Goal: Task Accomplishment & Management: Complete application form

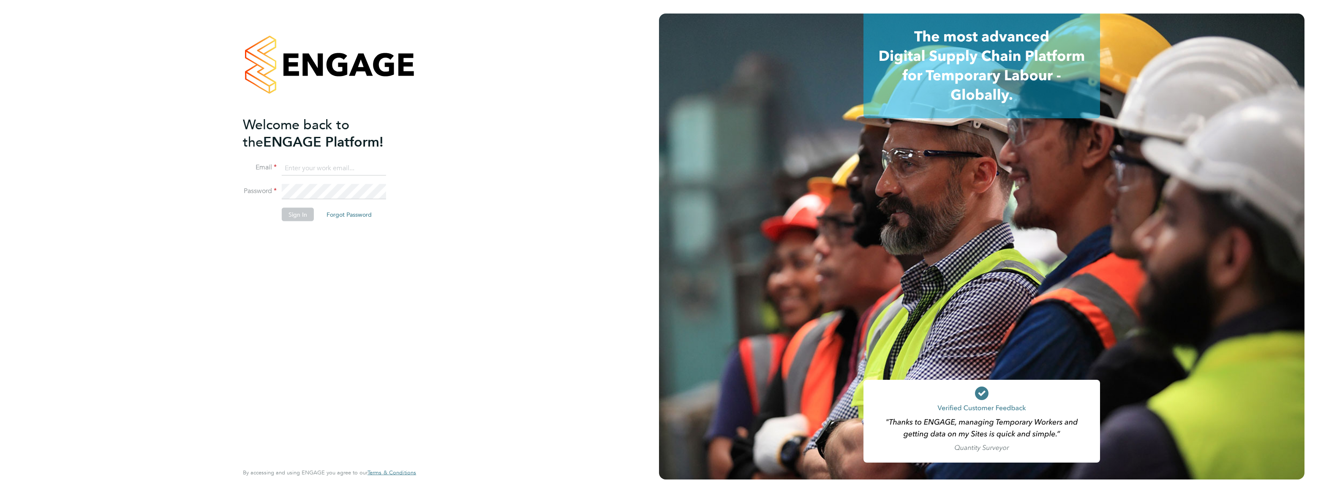
type input "bobby.aujla@vistry.co.uk"
click at [293, 217] on button "Sign In" at bounding box center [298, 214] width 32 height 14
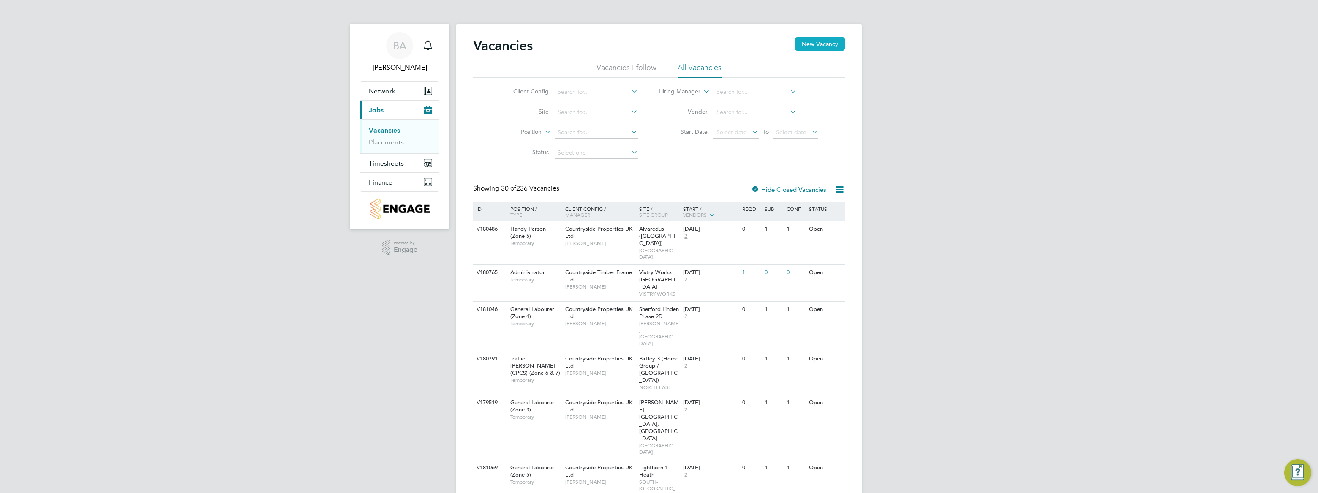
click at [824, 49] on button "New Vacancy" at bounding box center [820, 44] width 50 height 14
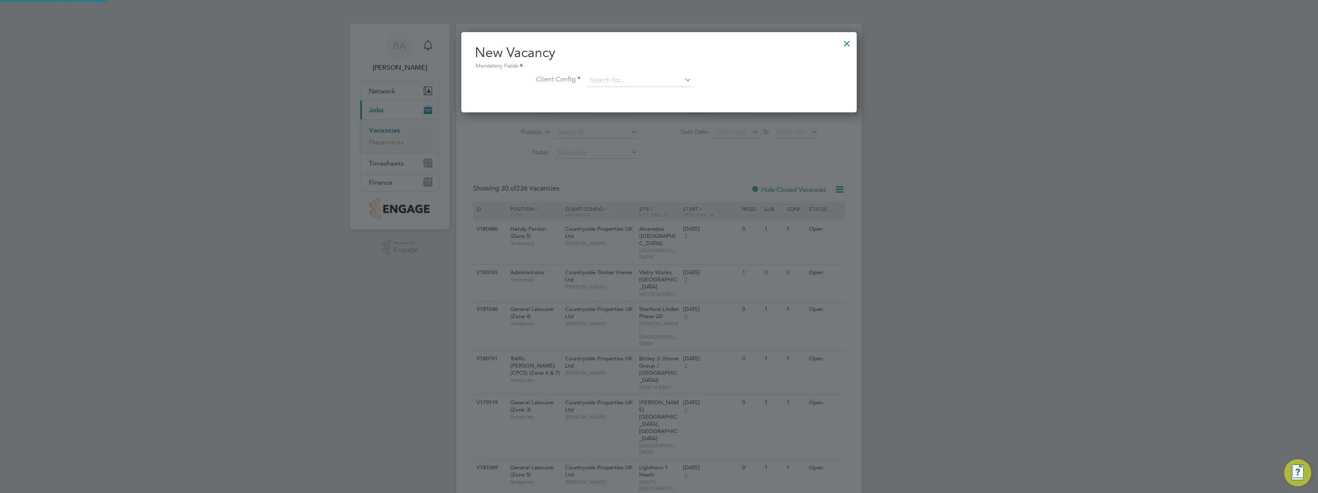
scroll to position [80, 395]
click at [638, 76] on input at bounding box center [639, 80] width 104 height 13
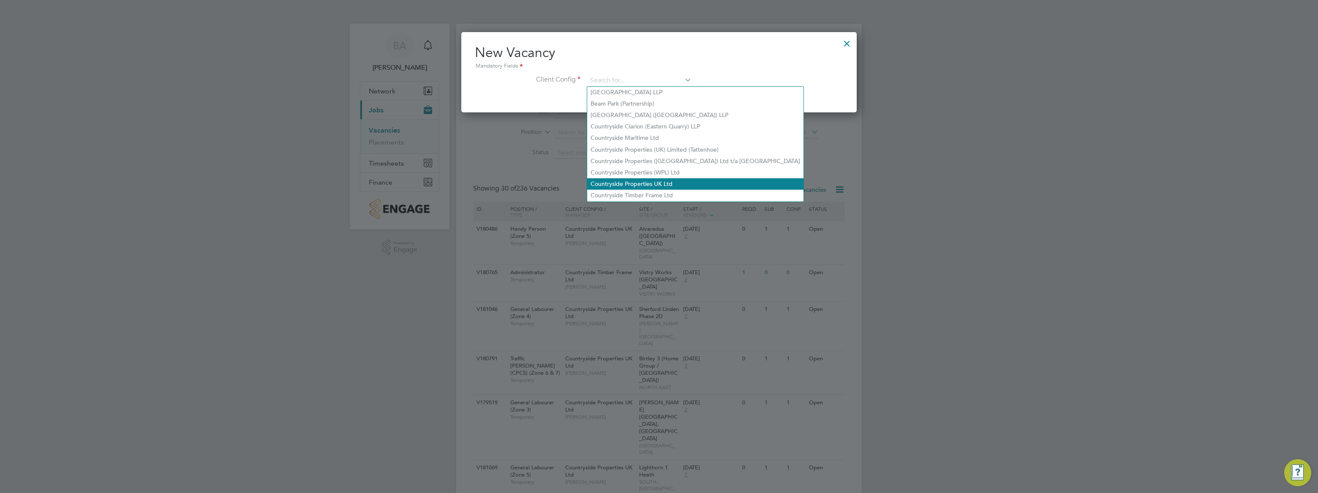
click at [659, 178] on li "Countryside Properties UK Ltd" at bounding box center [695, 183] width 216 height 11
type input "Countryside Properties UK Ltd"
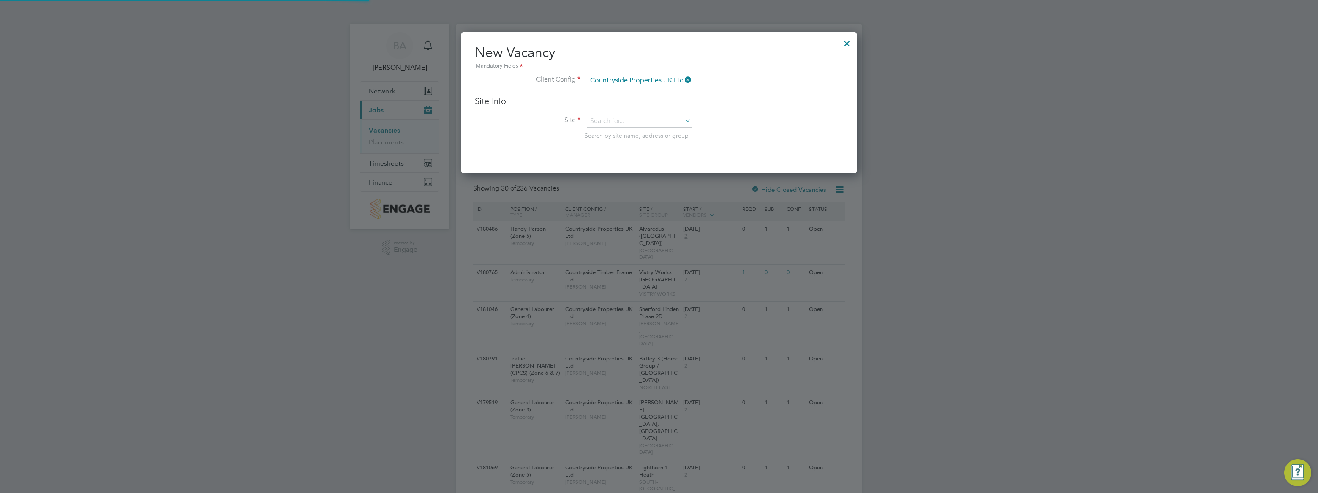
scroll to position [140, 395]
click at [631, 113] on div "Site Info Site Search by site name, address or group" at bounding box center [659, 125] width 368 height 61
click at [631, 119] on input at bounding box center [639, 121] width 104 height 13
click at [645, 130] on li "Norw ood Farm ([GEOGRAPHIC_DATA])" at bounding box center [661, 132] width 149 height 11
type input "[PERSON_NAME][GEOGRAPHIC_DATA] ([GEOGRAPHIC_DATA])"
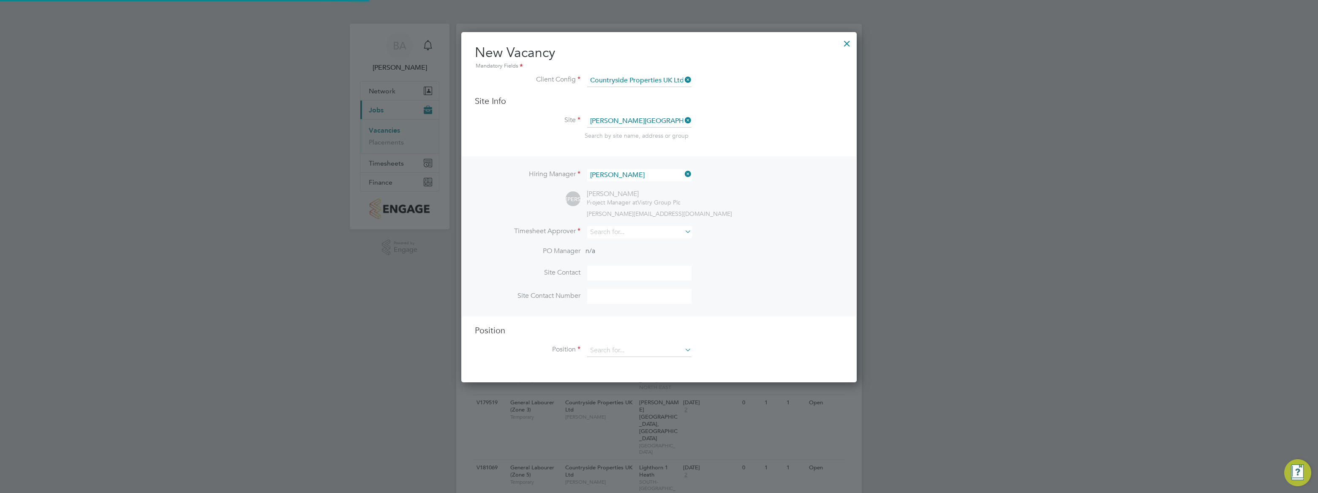
scroll to position [348, 395]
click at [635, 176] on input at bounding box center [639, 175] width 104 height 12
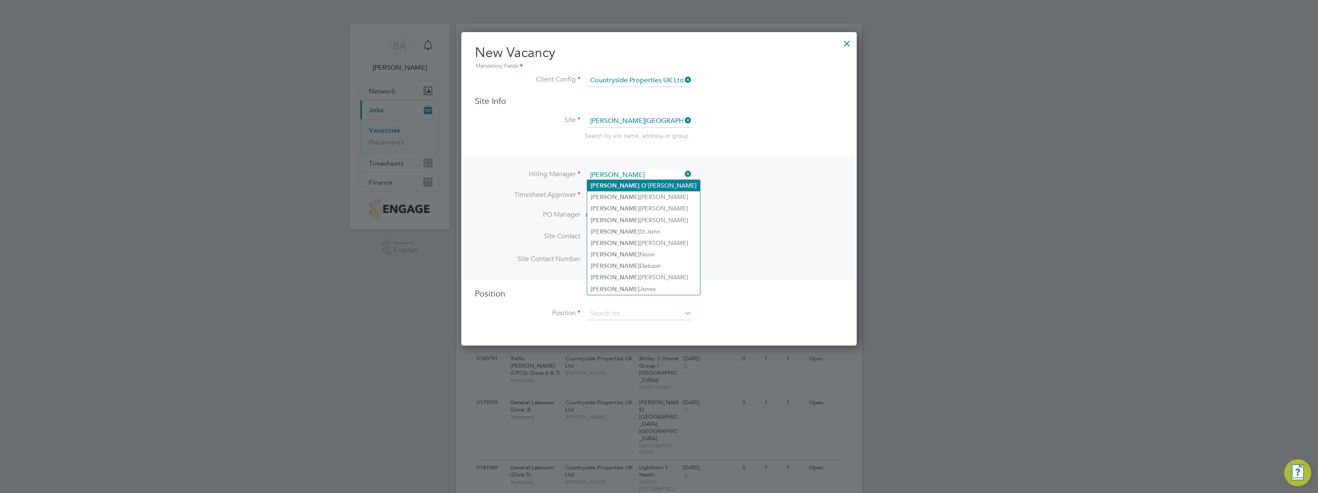
click at [631, 188] on li "[PERSON_NAME]" at bounding box center [643, 185] width 113 height 11
type input "[PERSON_NAME]"
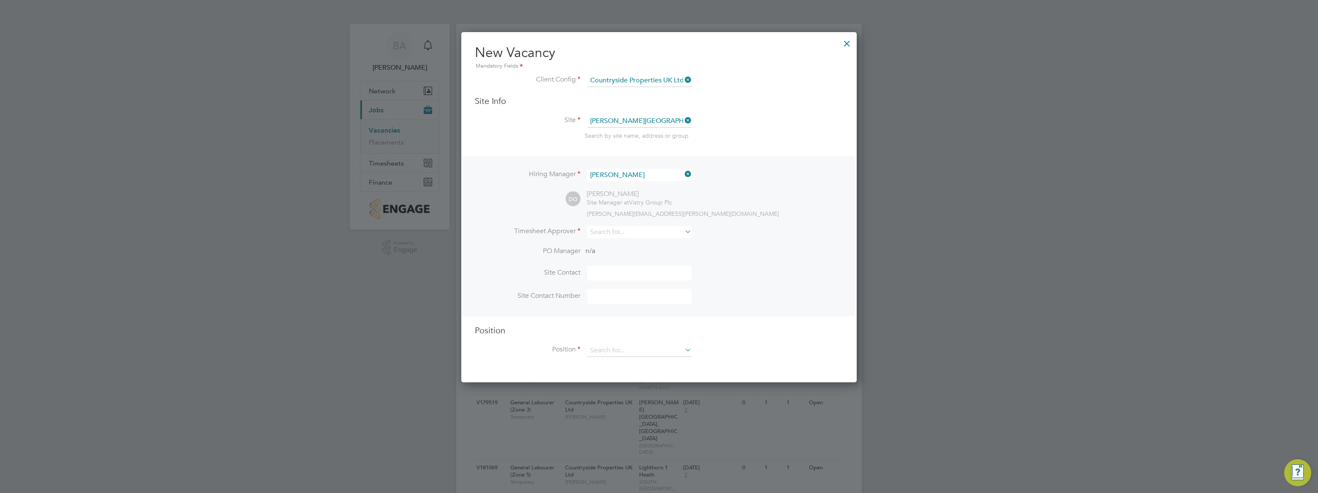
click at [722, 204] on div "DO [PERSON_NAME] Site Manager at Vistry Group Plc [PERSON_NAME][EMAIL_ADDRESS][…" at bounding box center [705, 204] width 278 height 28
click at [661, 227] on input at bounding box center [639, 232] width 104 height 12
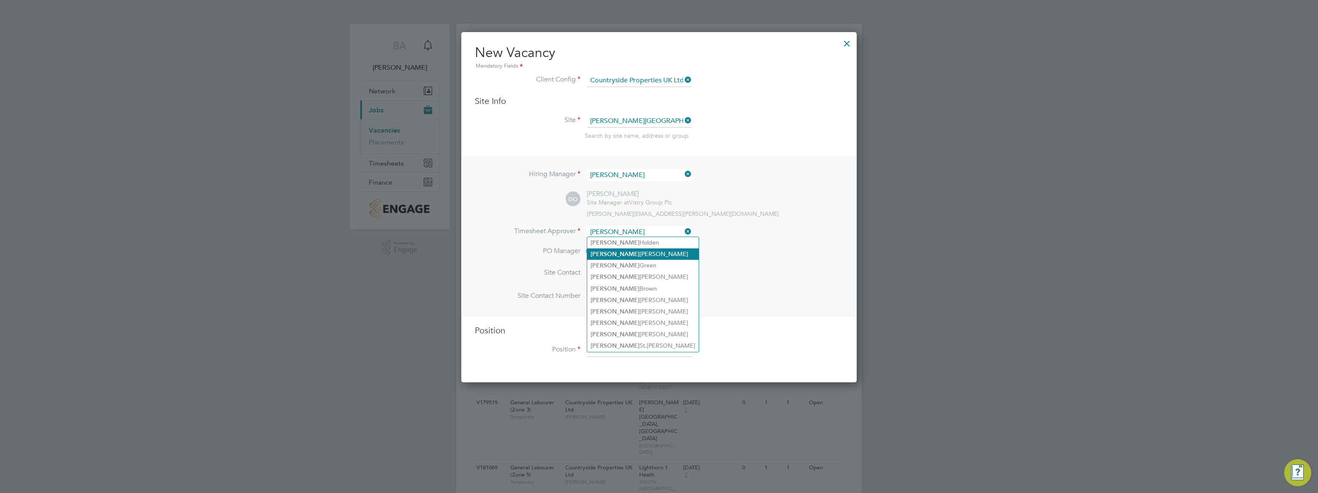
click at [621, 251] on li "[PERSON_NAME]" at bounding box center [643, 253] width 112 height 11
type input "[PERSON_NAME]"
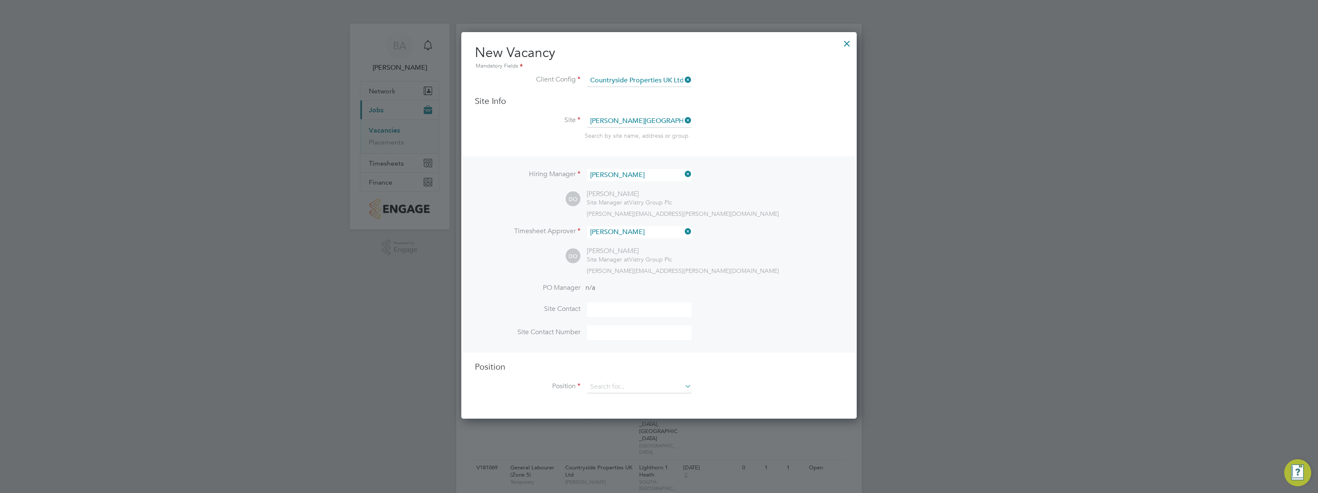
click at [717, 265] on div "DO [PERSON_NAME] Site Manager at Vistry Group Plc [PERSON_NAME][EMAIL_ADDRESS][…" at bounding box center [705, 261] width 278 height 28
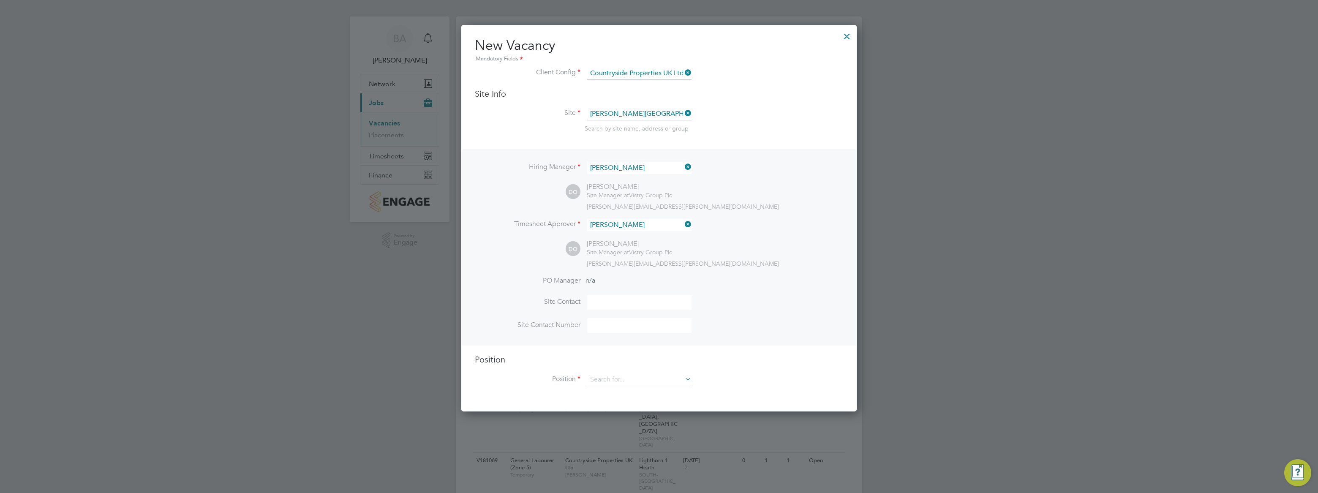
scroll to position [192, 0]
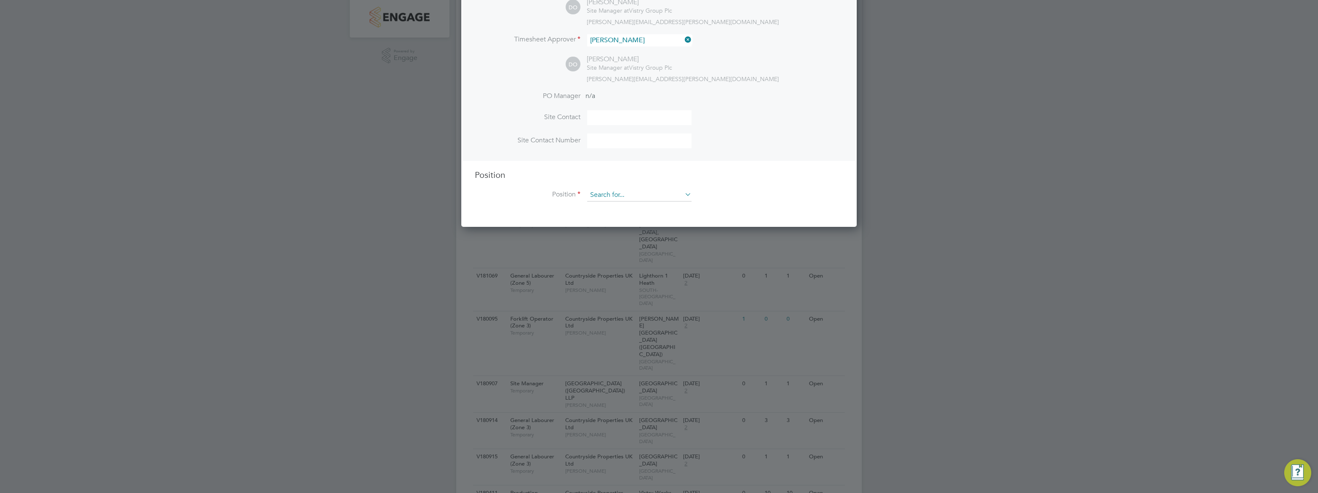
click at [622, 193] on input at bounding box center [639, 195] width 104 height 13
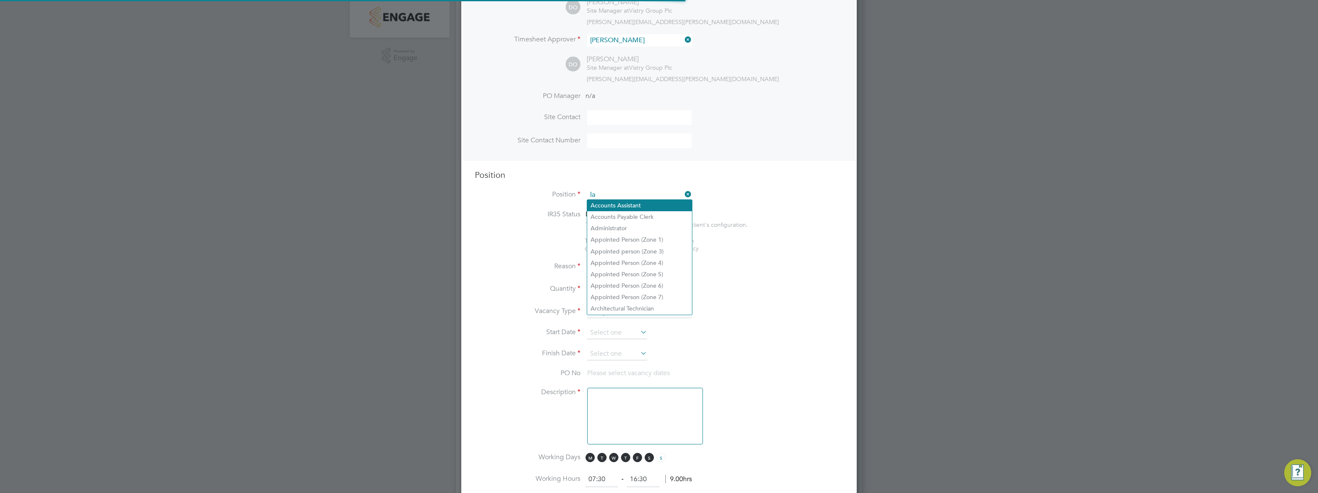
scroll to position [1208, 395]
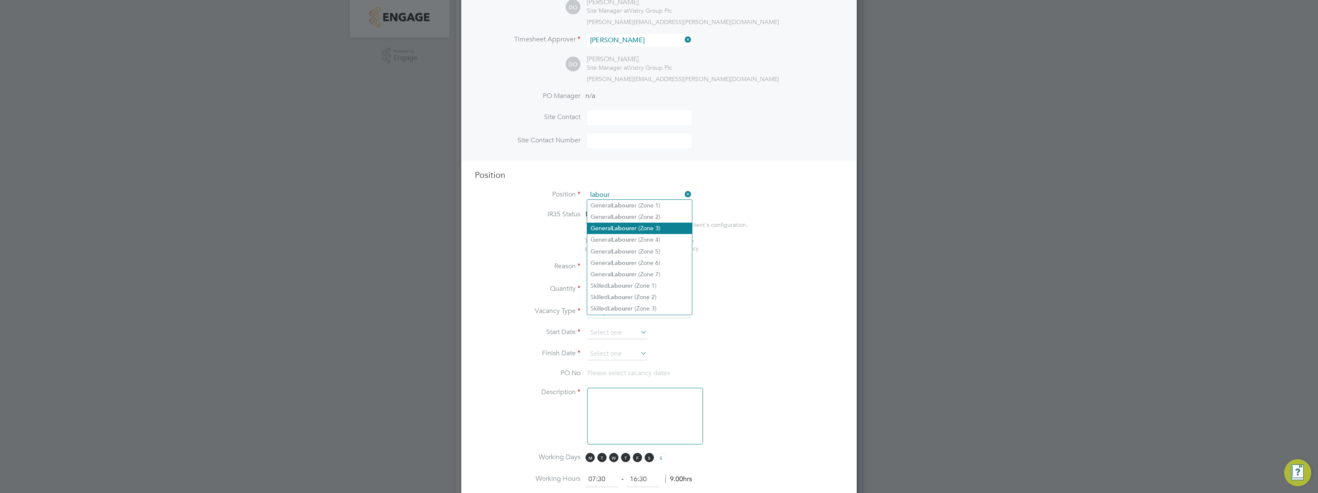
click at [667, 228] on li "General Labour er (Zone 3)" at bounding box center [639, 228] width 105 height 11
type input "General Labourer (Zone 3)"
type textarea "- General labouring duties - Supporting the trades on site - Moving materials a…"
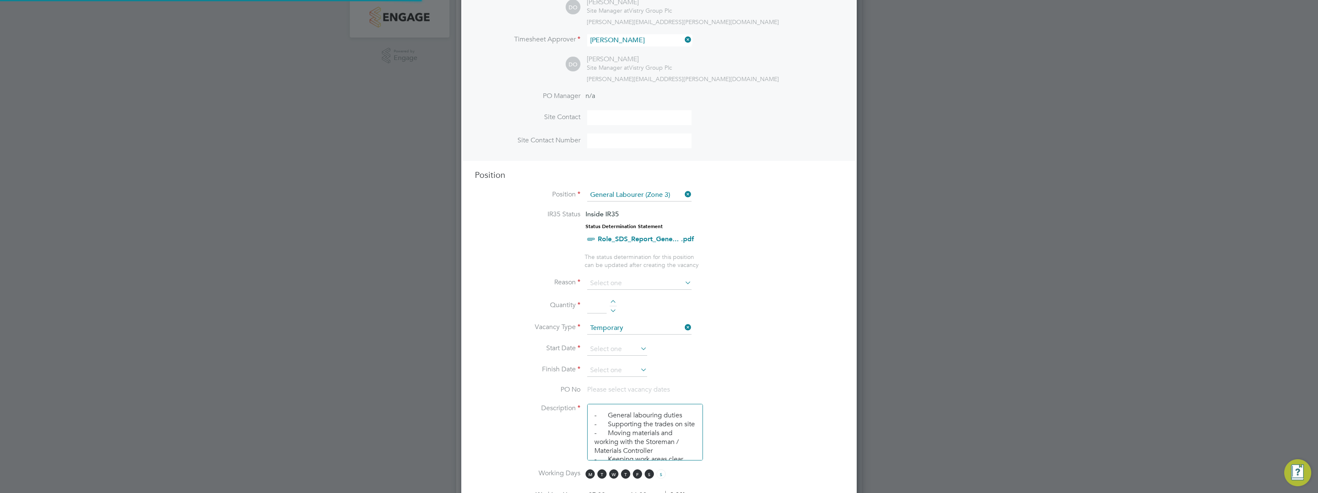
scroll to position [4, 4]
click at [743, 279] on li "Reason" at bounding box center [659, 287] width 368 height 21
click at [649, 286] on input at bounding box center [639, 283] width 104 height 13
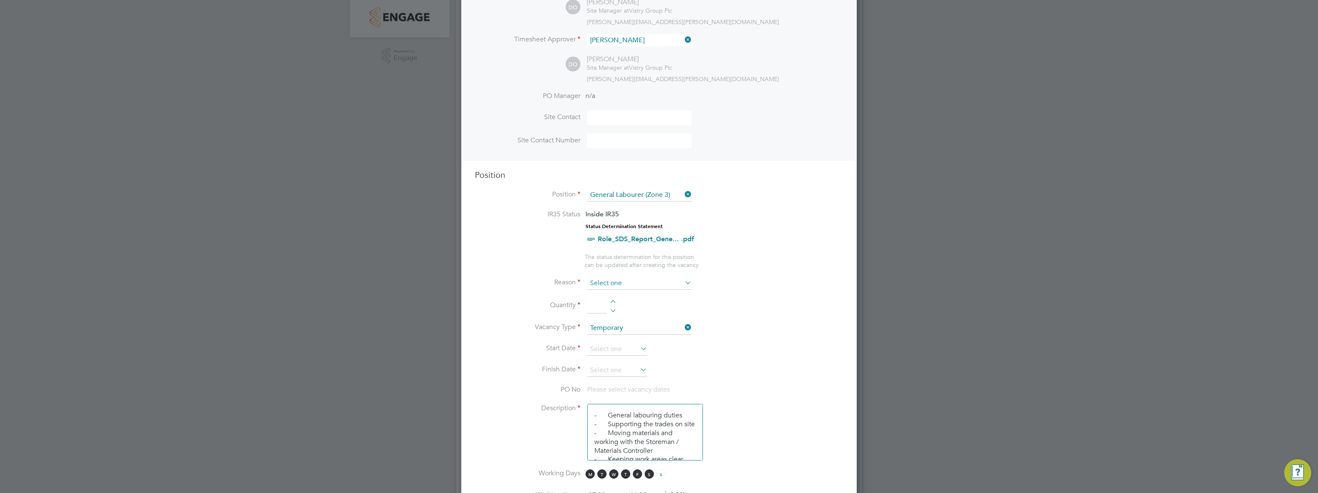
click at [637, 284] on input at bounding box center [639, 283] width 104 height 13
click at [827, 262] on ul "IR35 Status Inside IR35 Status Determination Statement Role_SDS_Report_Gene... …" at bounding box center [659, 239] width 368 height 59
click at [613, 300] on div at bounding box center [613, 303] width 7 height 6
type input "1"
click at [730, 301] on li "Quantity 1" at bounding box center [659, 310] width 368 height 24
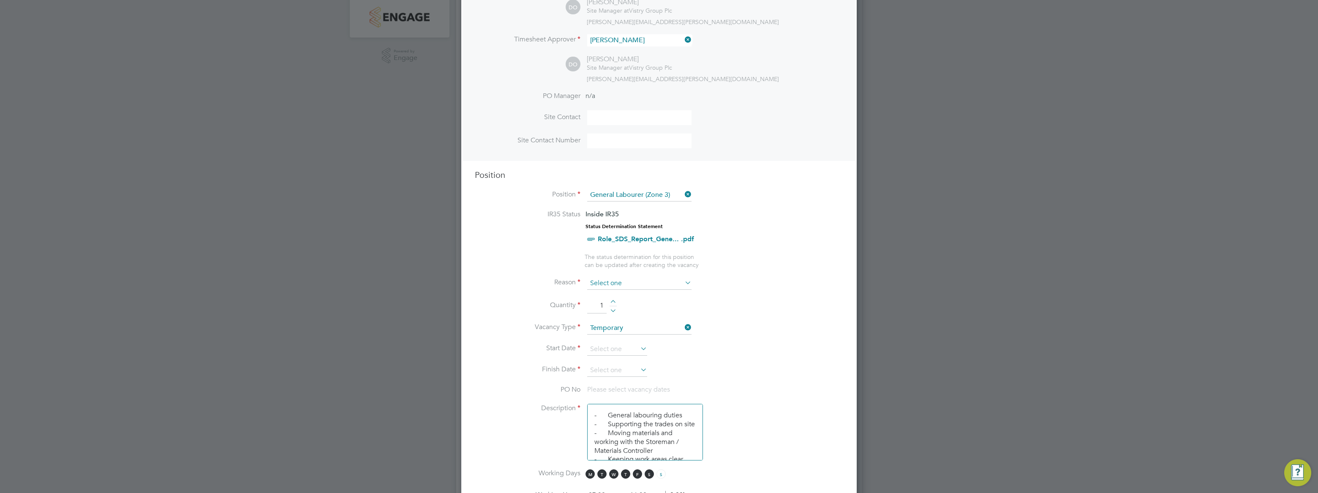
click at [660, 279] on input at bounding box center [639, 283] width 104 height 13
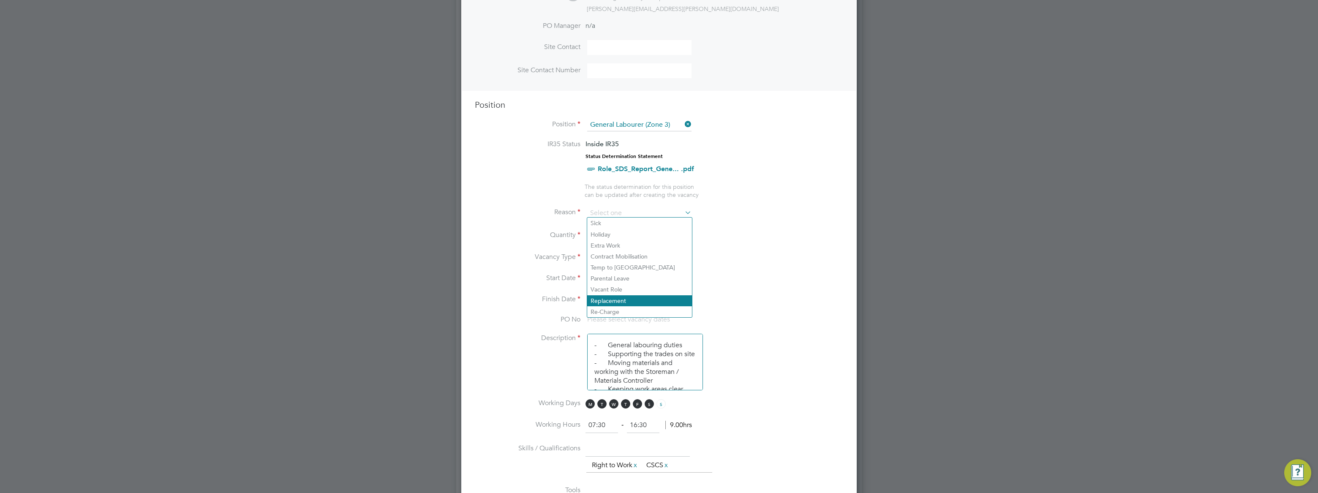
scroll to position [346, 0]
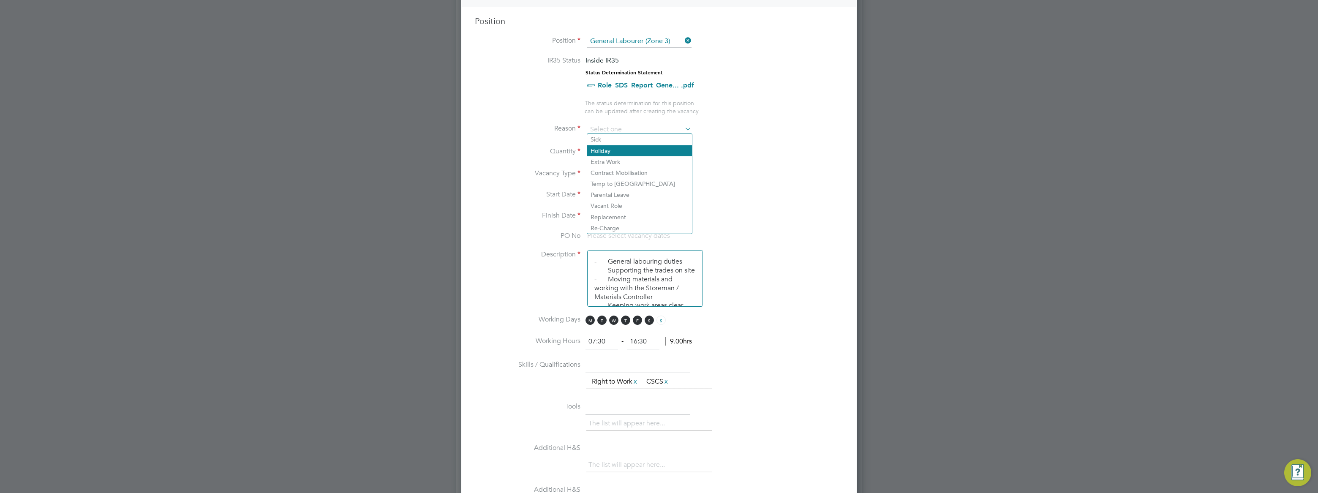
click at [626, 151] on li "Holiday" at bounding box center [639, 150] width 105 height 11
type input "Holiday"
click at [811, 197] on li "Start Date" at bounding box center [659, 199] width 368 height 21
click at [634, 196] on input at bounding box center [617, 195] width 60 height 13
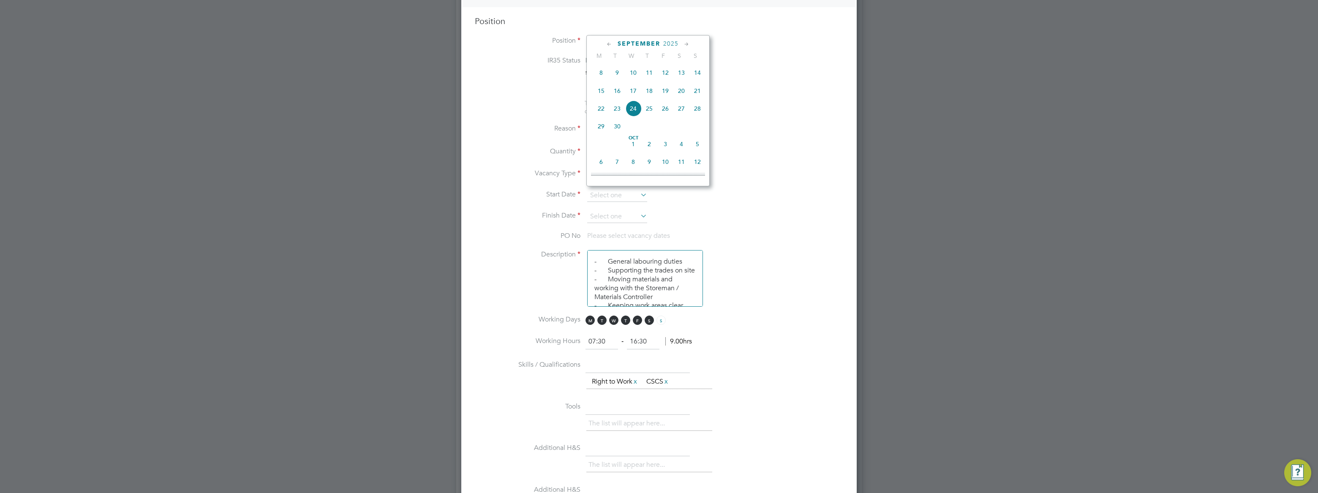
click at [634, 95] on span "17" at bounding box center [633, 91] width 16 height 16
type input "[DATE]"
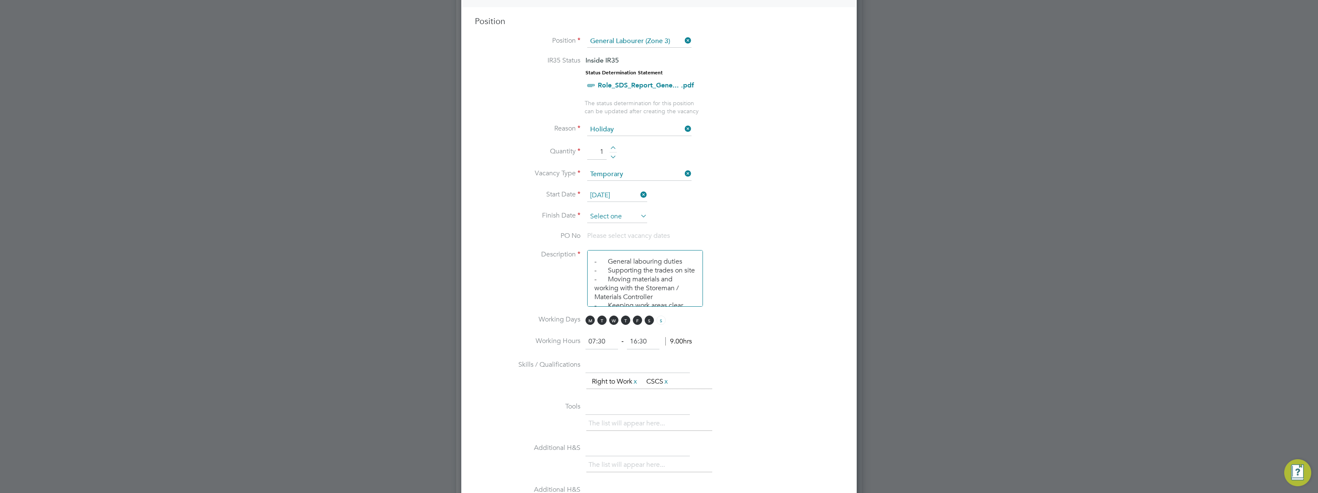
click at [629, 213] on input at bounding box center [617, 216] width 60 height 13
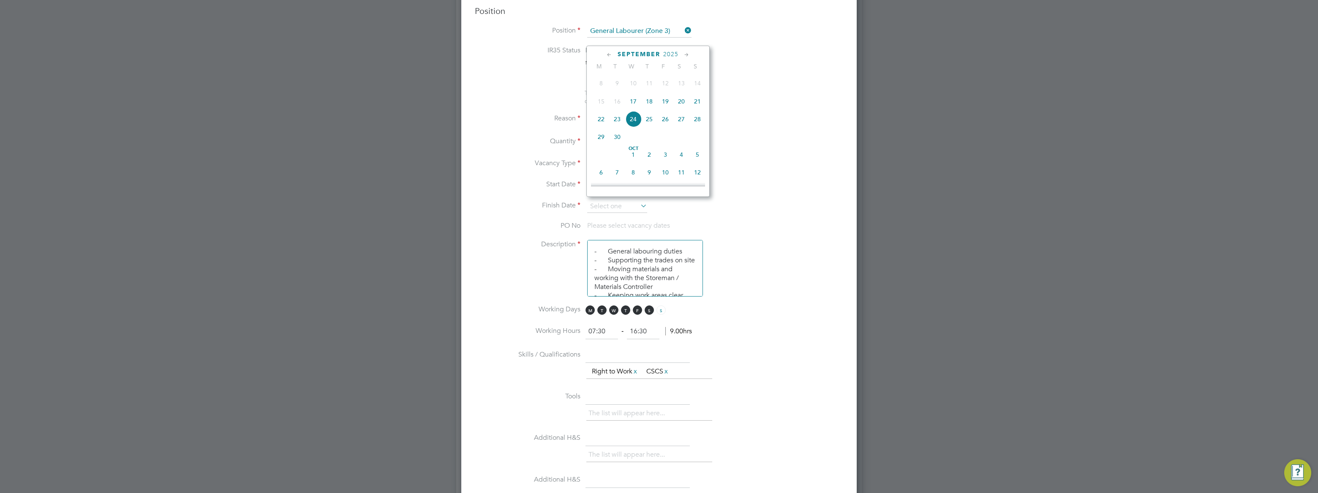
scroll to position [310, 0]
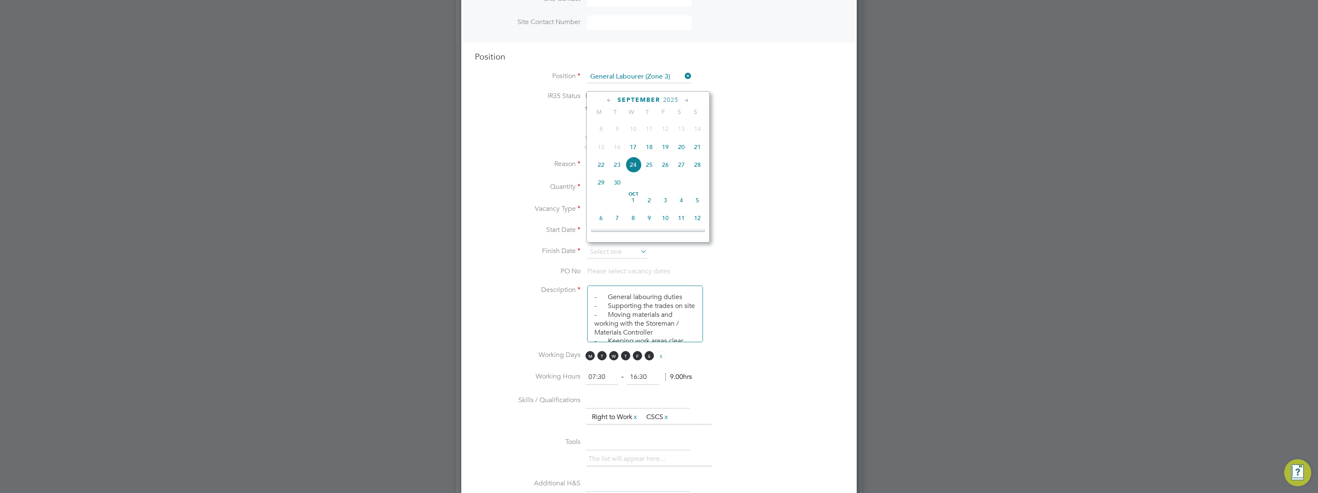
click at [662, 150] on span "19" at bounding box center [665, 147] width 16 height 16
type input "[DATE]"
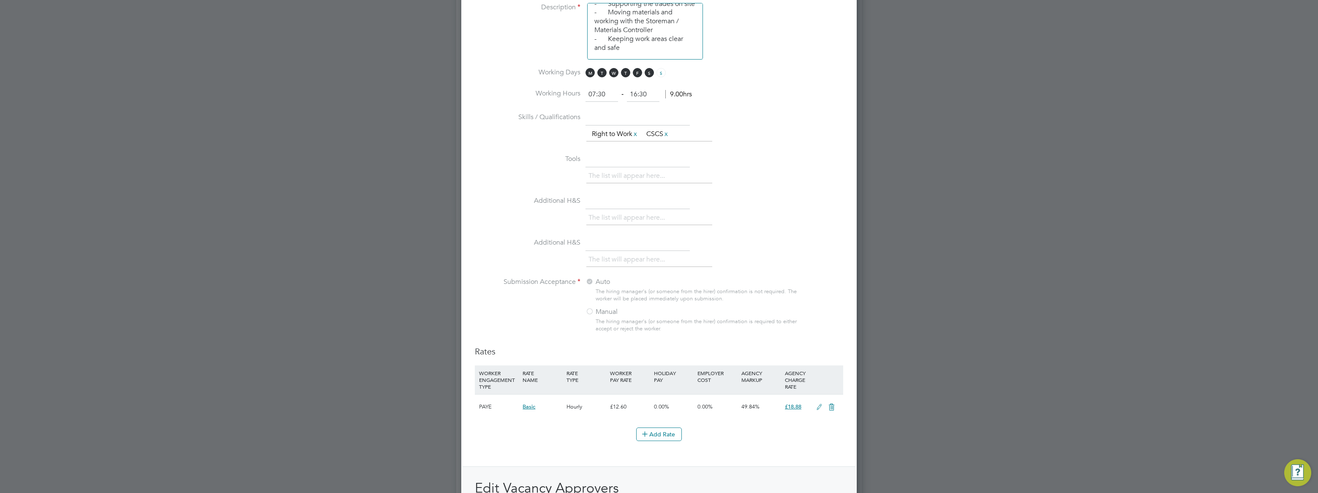
scroll to position [653, 0]
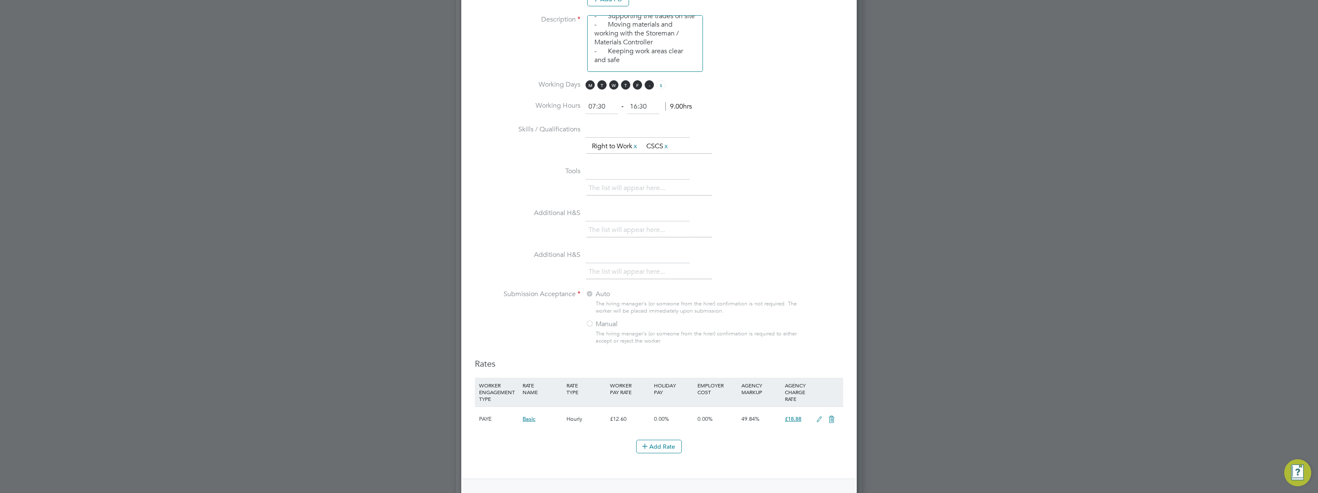
click at [650, 82] on span "S" at bounding box center [649, 84] width 9 height 9
click at [589, 82] on span "M" at bounding box center [589, 84] width 9 height 9
click at [592, 80] on span "M" at bounding box center [589, 84] width 9 height 9
click at [651, 80] on span "S" at bounding box center [649, 84] width 9 height 9
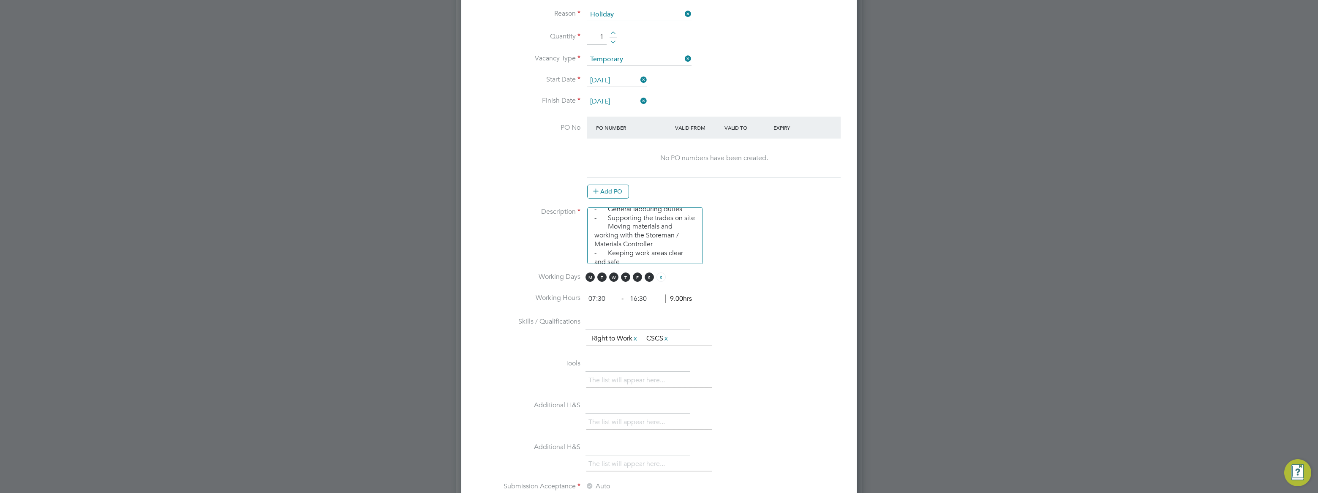
scroll to position [0, 0]
click at [615, 190] on button "Add PO" at bounding box center [608, 192] width 42 height 14
click at [659, 143] on input at bounding box center [629, 150] width 72 height 14
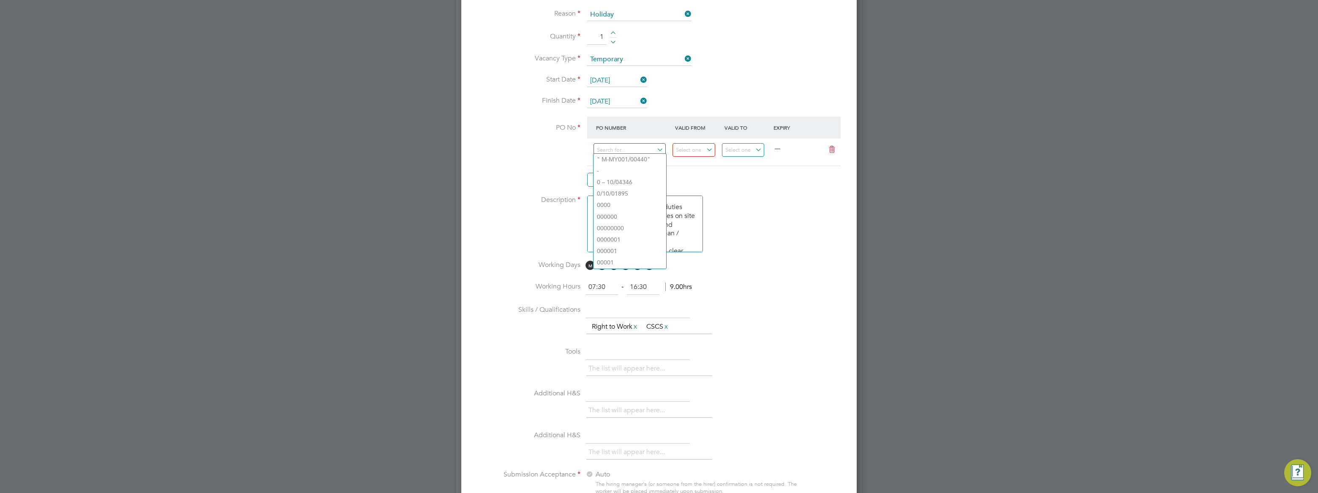
click at [874, 241] on div at bounding box center [659, 246] width 1318 height 493
click at [653, 146] on input at bounding box center [629, 150] width 72 height 14
click at [656, 148] on input at bounding box center [629, 150] width 72 height 14
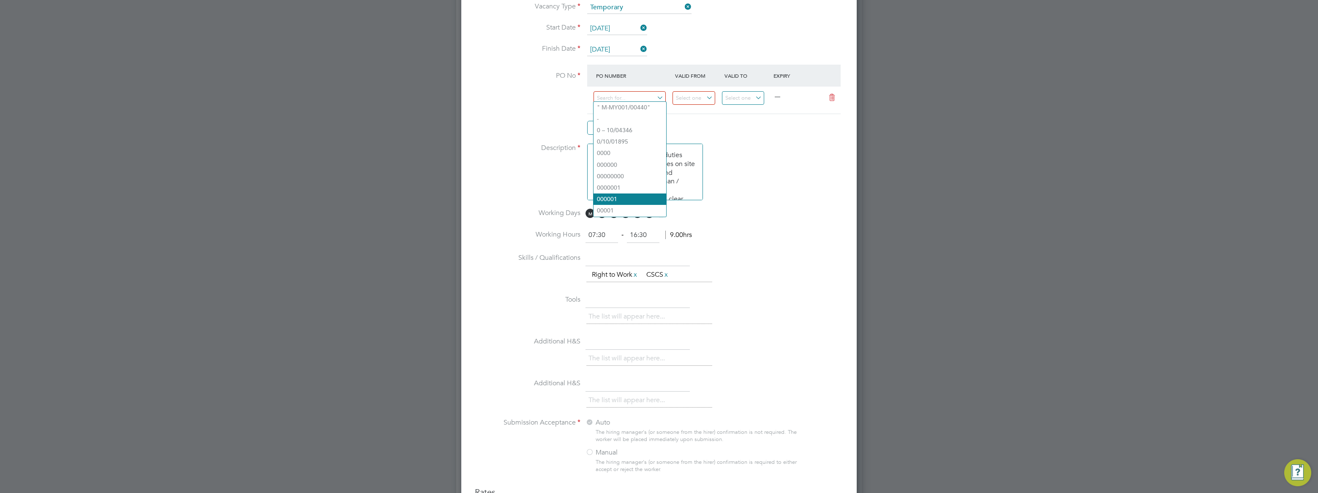
scroll to position [499, 0]
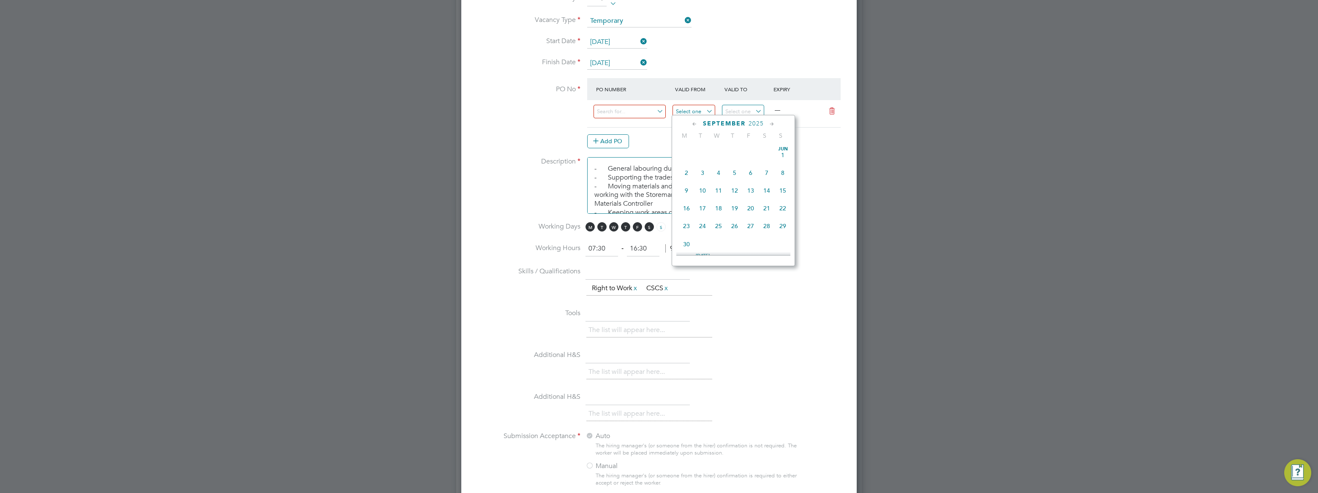
click at [705, 105] on input at bounding box center [693, 112] width 43 height 14
click at [722, 171] on span "17" at bounding box center [718, 170] width 16 height 16
type input "[DATE]"
click at [760, 105] on input at bounding box center [743, 112] width 43 height 14
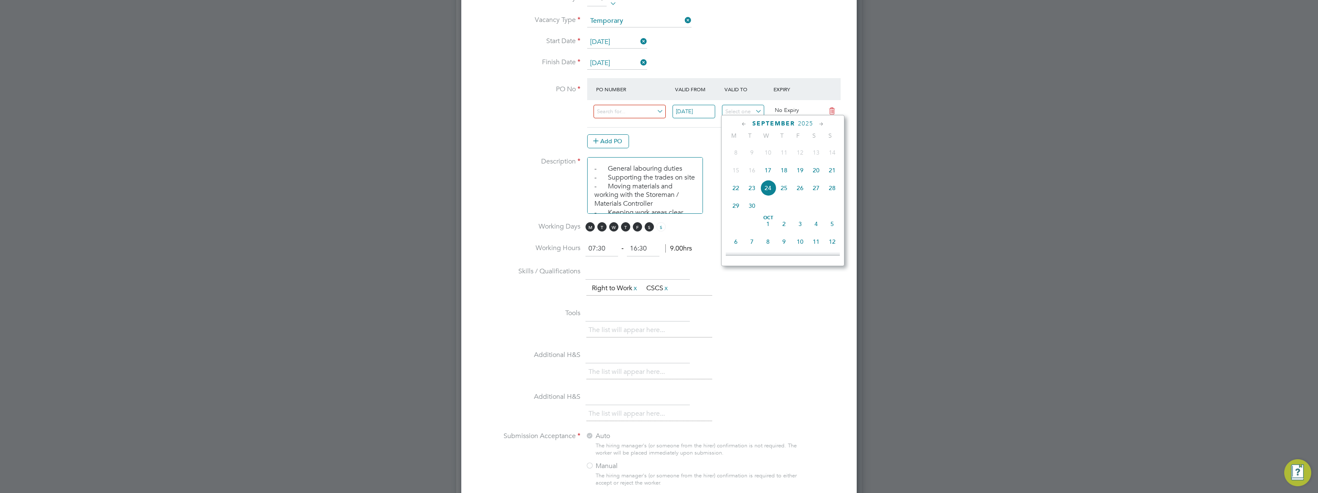
click at [799, 170] on span "19" at bounding box center [800, 170] width 16 height 16
type input "[DATE]"
click at [660, 105] on input at bounding box center [629, 112] width 72 height 14
click at [832, 108] on icon at bounding box center [832, 111] width 11 height 7
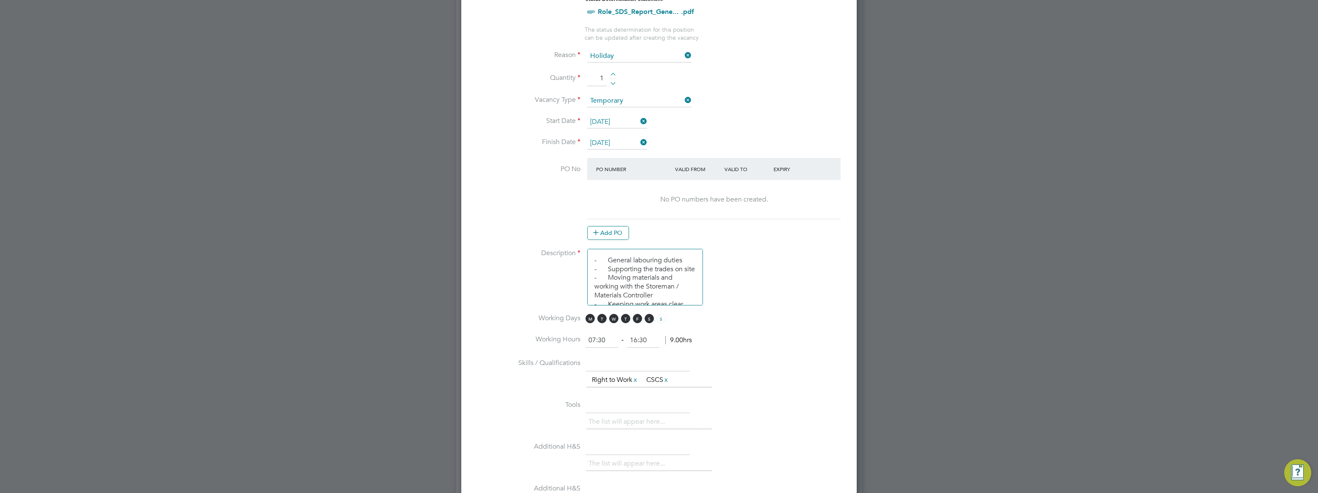
scroll to position [384, 0]
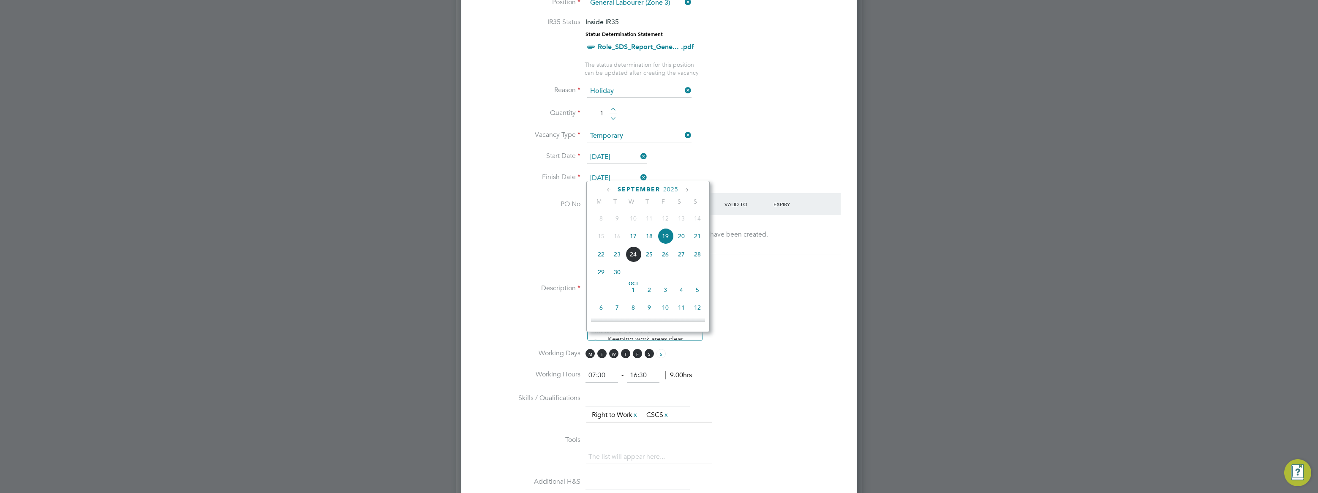
click at [625, 173] on input "[DATE]" at bounding box center [617, 178] width 60 height 13
click at [651, 256] on span "18" at bounding box center [649, 254] width 16 height 16
type input "[DATE]"
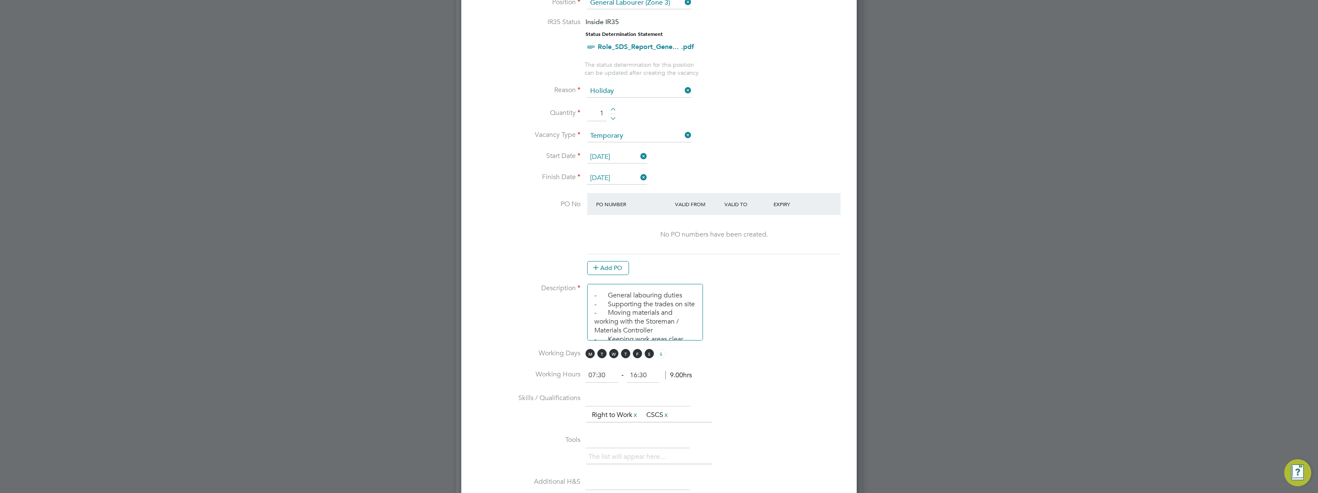
click at [795, 261] on div "Add PO" at bounding box center [713, 268] width 253 height 14
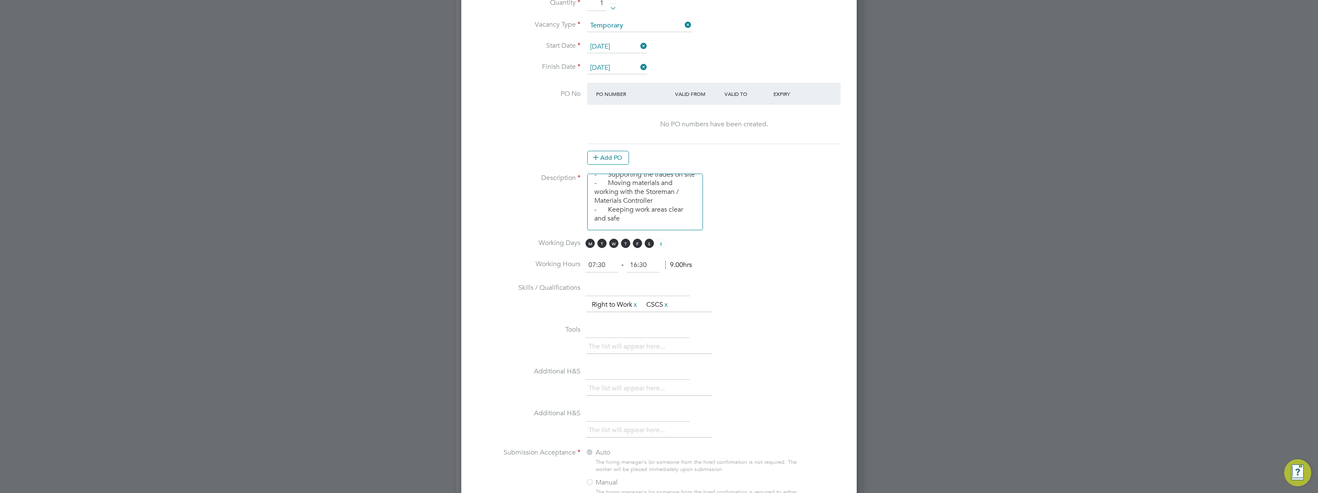
scroll to position [460, 0]
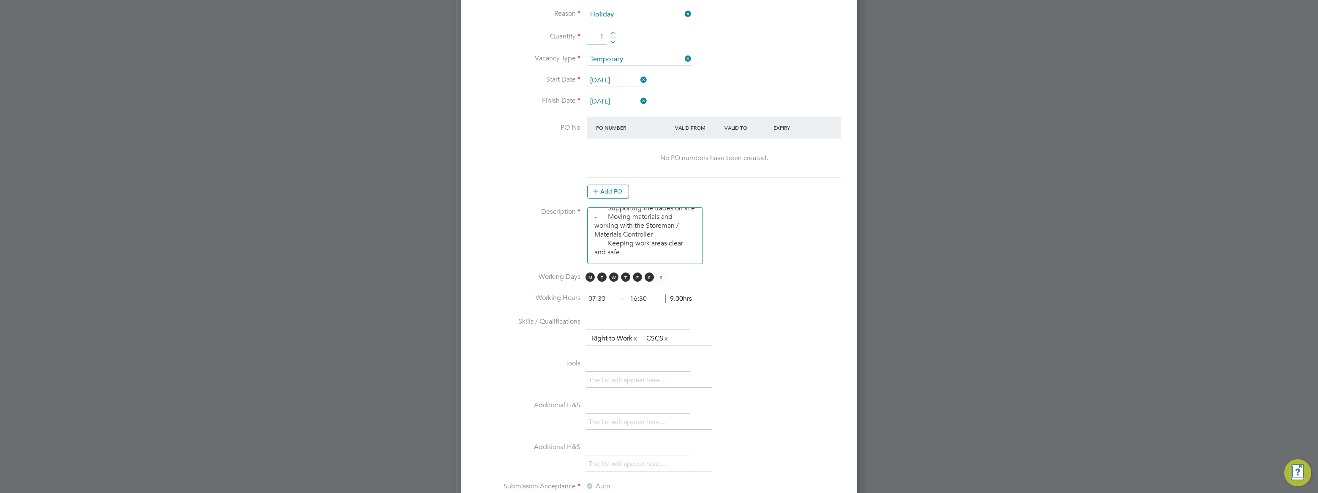
click at [618, 185] on button "Add PO" at bounding box center [608, 192] width 42 height 14
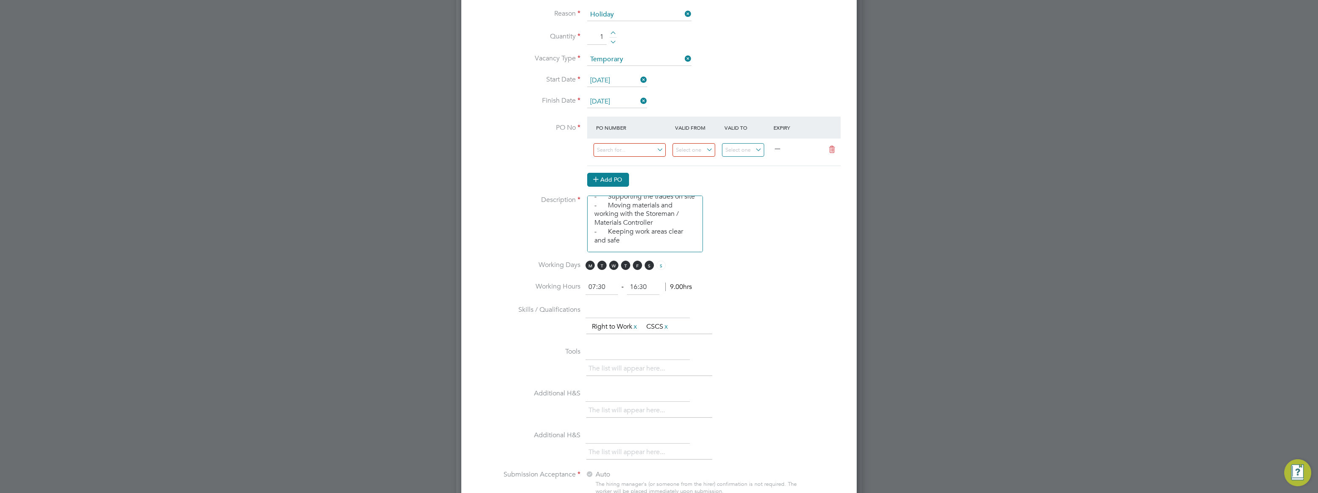
scroll to position [1270, 395]
click at [620, 151] on input at bounding box center [629, 150] width 72 height 14
paste input "S-CNORW/02747"
type input "S-CNORW/02747"
click at [776, 188] on li "PO No PO Number Valid From Valid To Expiry S-CNORW/02747 — Add PO" at bounding box center [659, 156] width 368 height 79
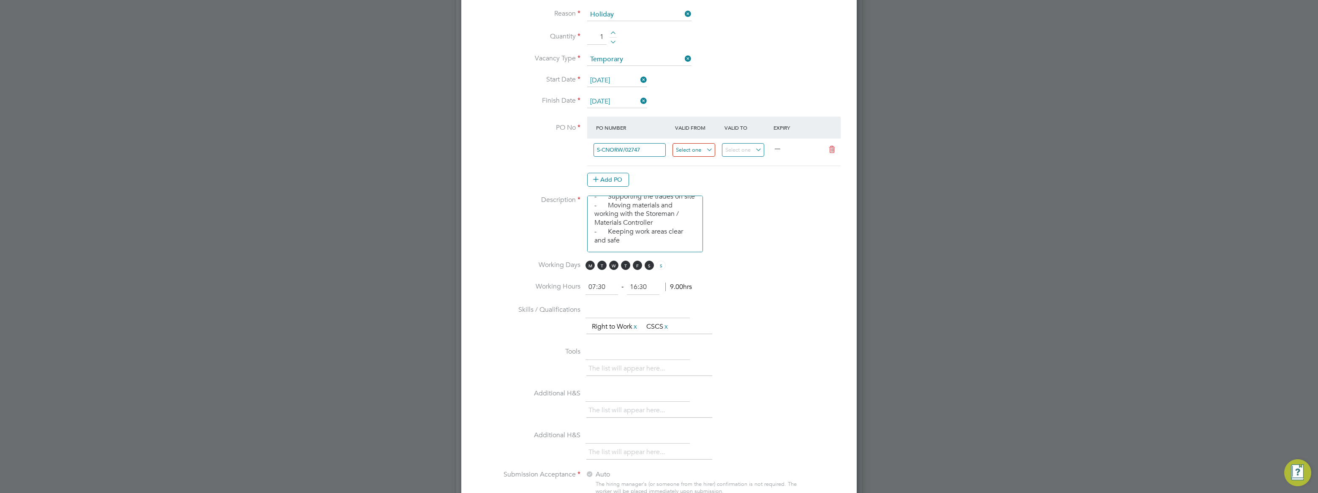
click at [699, 146] on input at bounding box center [693, 150] width 43 height 14
click at [720, 206] on span "17" at bounding box center [718, 209] width 16 height 16
type input "[DATE]"
click at [742, 147] on input at bounding box center [743, 150] width 43 height 14
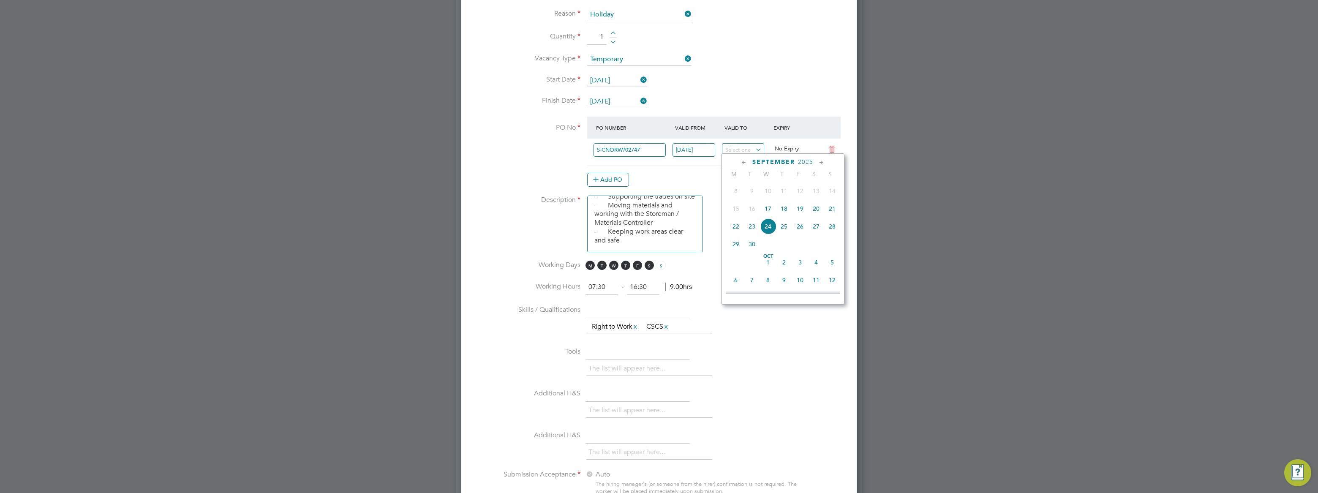
click at [798, 212] on span "19" at bounding box center [800, 209] width 16 height 16
type input "[DATE]"
click at [817, 206] on li "Description - General labouring duties - Supporting the trades on site - Moving…" at bounding box center [659, 228] width 368 height 65
drag, startPoint x: 642, startPoint y: 152, endPoint x: 642, endPoint y: 146, distance: 5.9
click at [642, 151] on input at bounding box center [629, 150] width 72 height 14
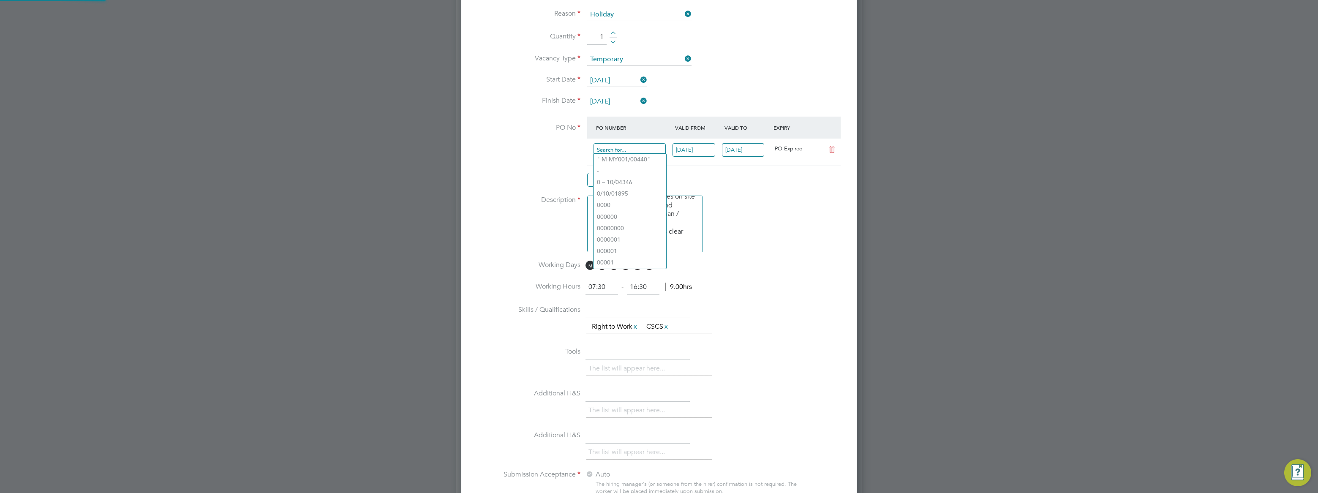
click at [642, 145] on input at bounding box center [629, 150] width 72 height 14
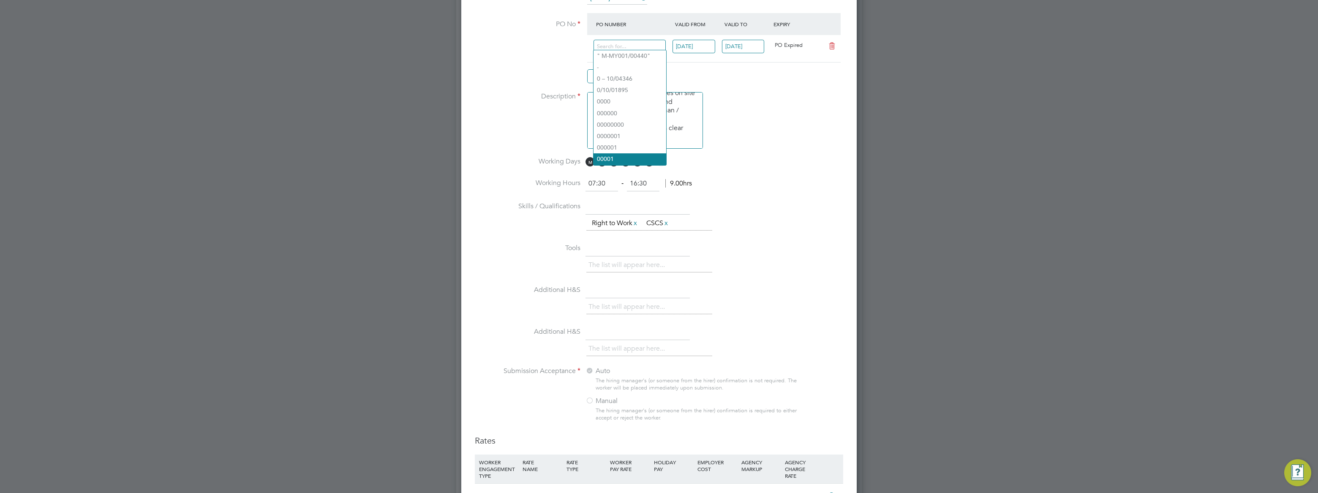
scroll to position [460, 0]
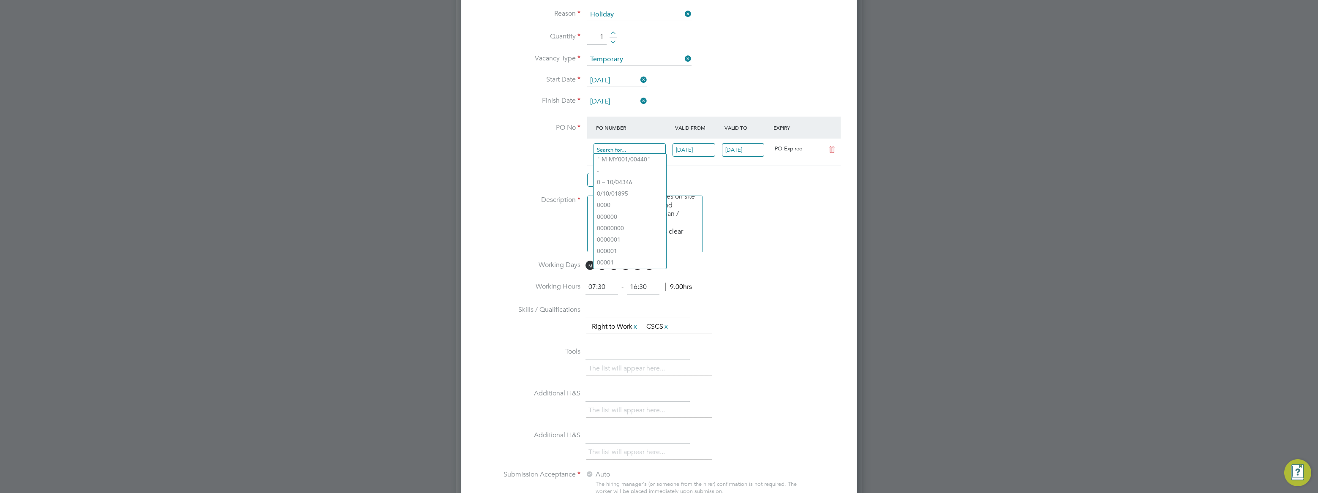
click at [643, 143] on input at bounding box center [629, 150] width 72 height 14
paste input "S-CNORW/02747"
click at [608, 144] on input "S-CNORW/02747" at bounding box center [629, 150] width 72 height 14
type input "S-CNORW/02747"
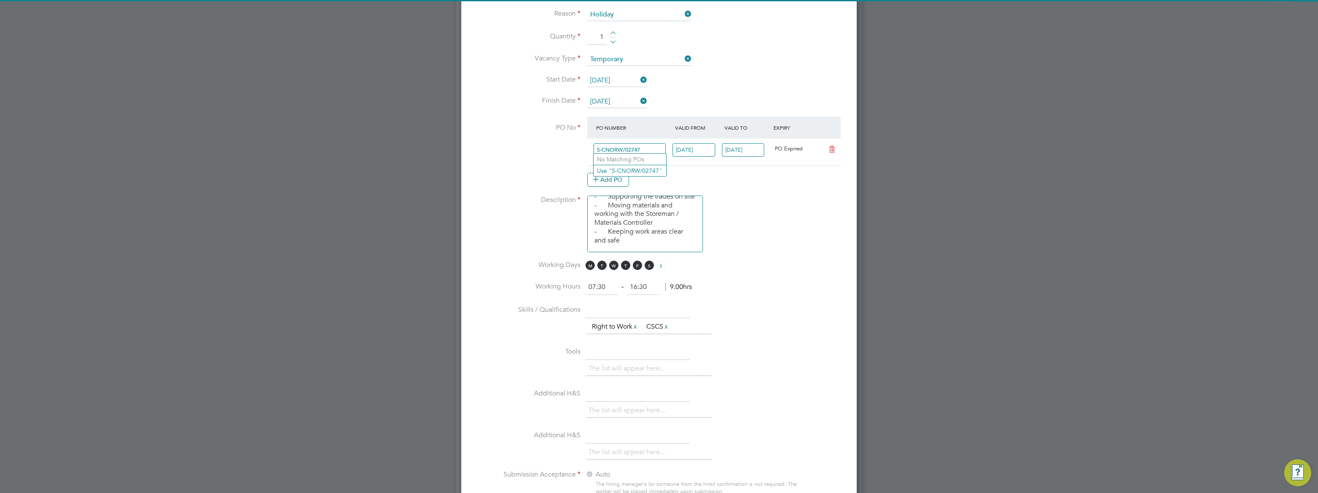
click at [724, 185] on li "PO No PO Number Valid From Valid To Expiry S-CNORW/02747 [DATE] [DATE] PO Expir…" at bounding box center [659, 156] width 368 height 79
click at [643, 151] on input at bounding box center [629, 150] width 72 height 14
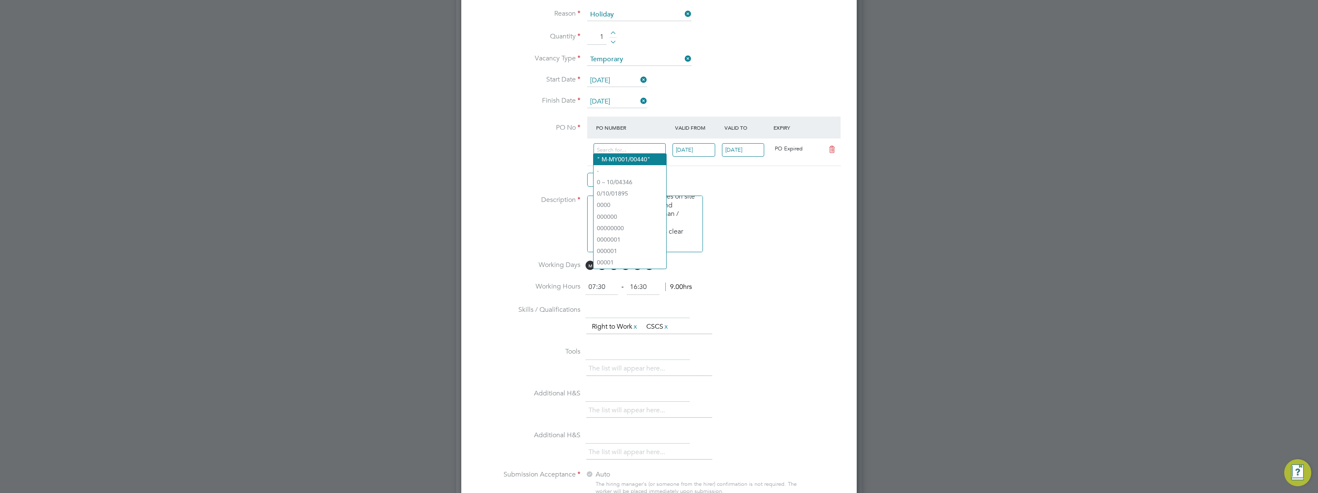
paste input "S-CNORW/02747"
click at [606, 146] on input "S-CNORW/02747" at bounding box center [629, 150] width 72 height 14
type input "S-CNORW/02747"
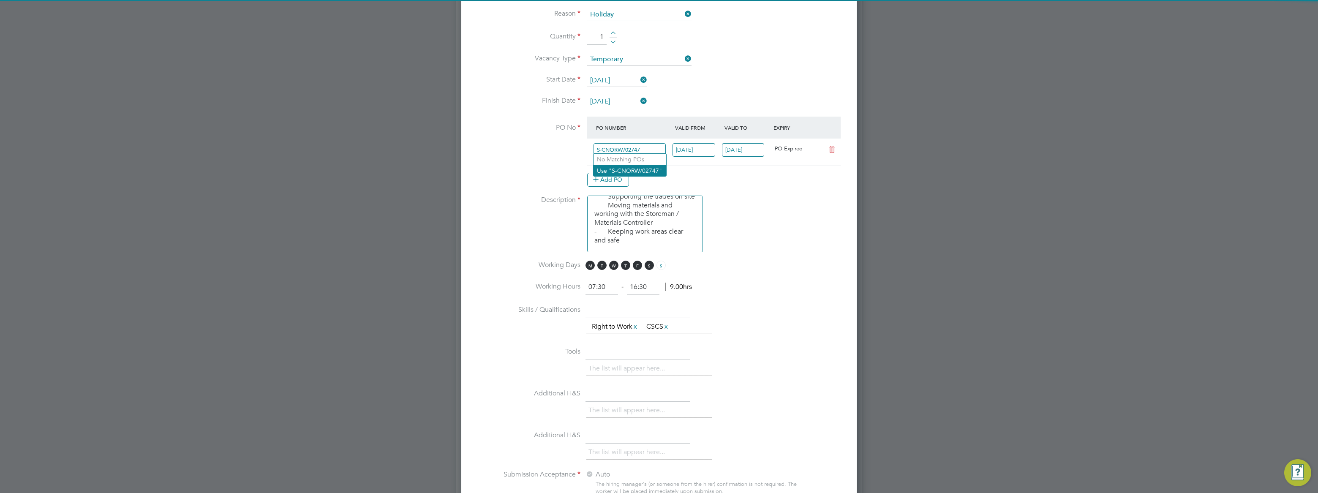
click at [640, 170] on li "Use "S-CNORW/02747"" at bounding box center [629, 170] width 73 height 11
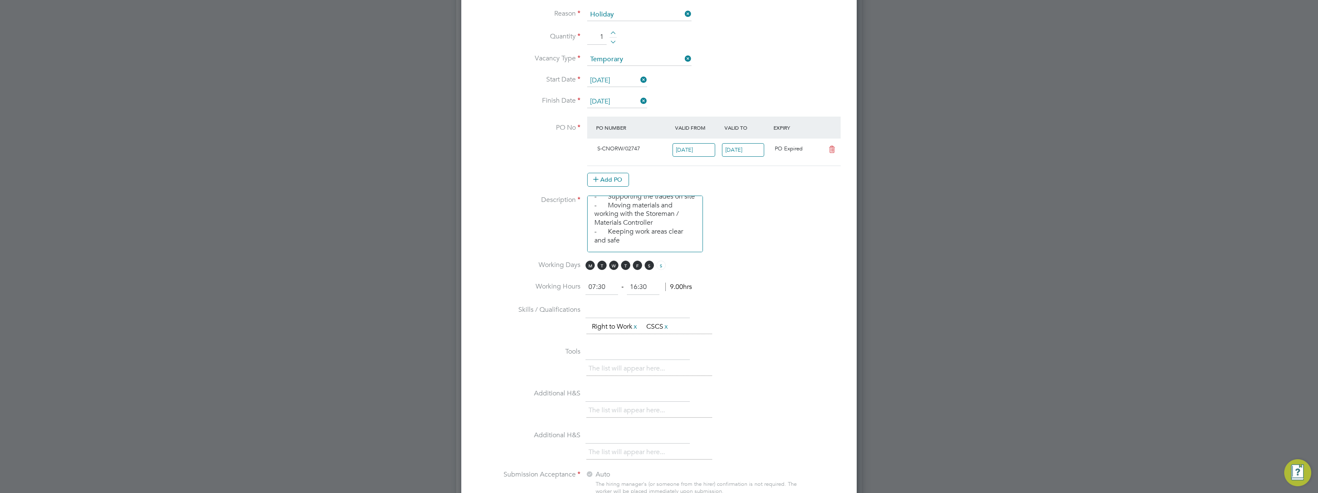
scroll to position [14, 79]
click at [742, 186] on li "PO No PO Number Valid From Valid To Expiry S-CNORW/02747 [DATE] [DATE] PO Expir…" at bounding box center [659, 156] width 368 height 79
click at [691, 147] on input "[DATE]" at bounding box center [693, 150] width 43 height 14
click at [734, 247] on span "25" at bounding box center [735, 245] width 16 height 16
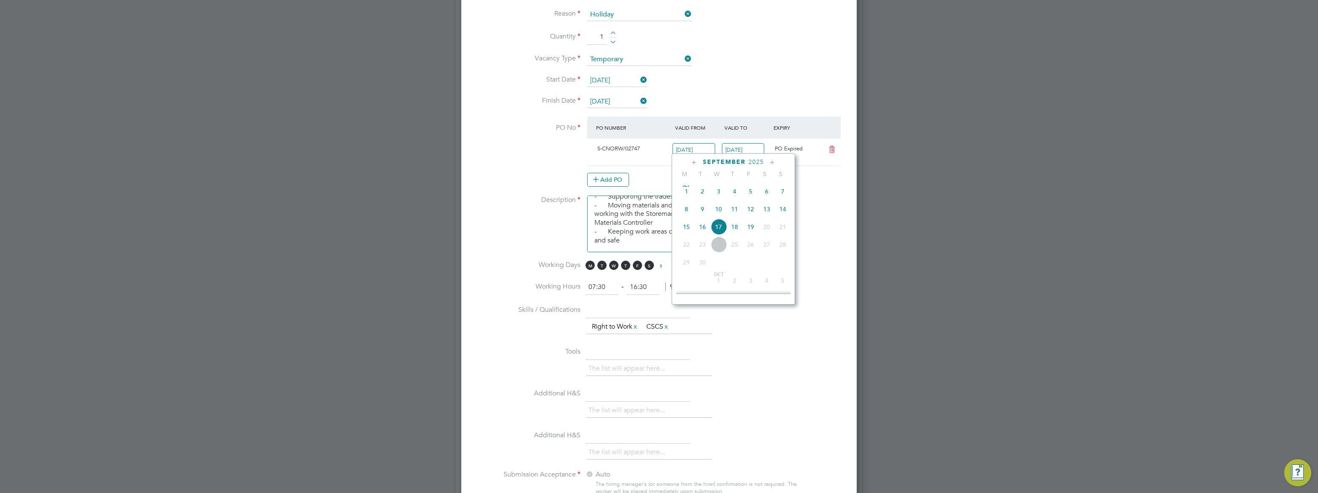
click at [731, 232] on span "18" at bounding box center [735, 227] width 16 height 16
click at [690, 146] on input "[DATE]" at bounding box center [693, 150] width 43 height 14
click at [719, 228] on span "17" at bounding box center [718, 227] width 16 height 16
type input "[DATE]"
click at [746, 144] on input "[DATE]" at bounding box center [743, 150] width 43 height 14
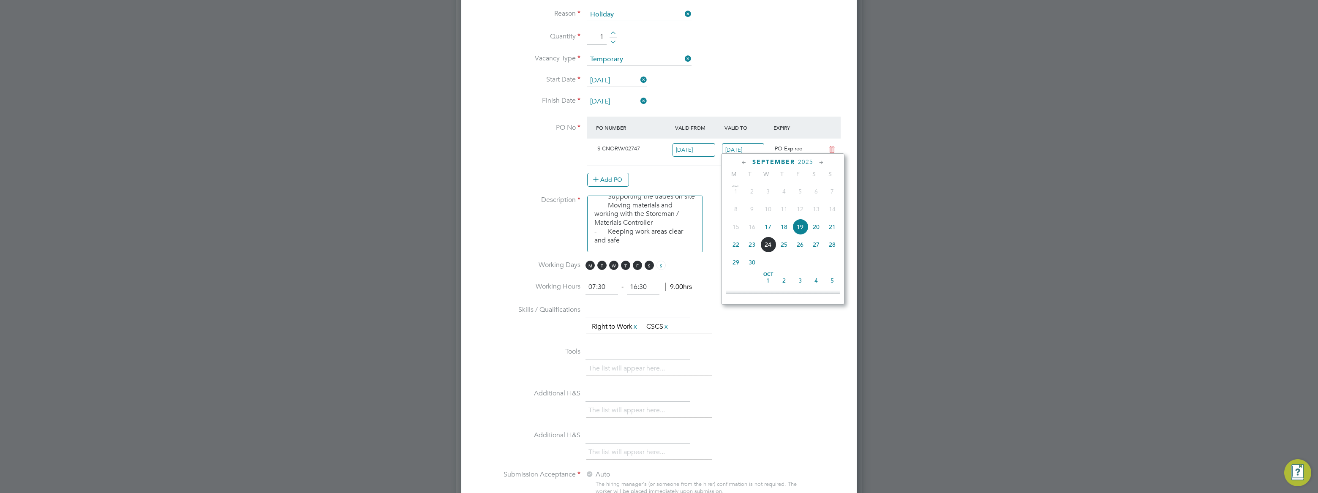
click at [799, 223] on span "19" at bounding box center [800, 227] width 16 height 16
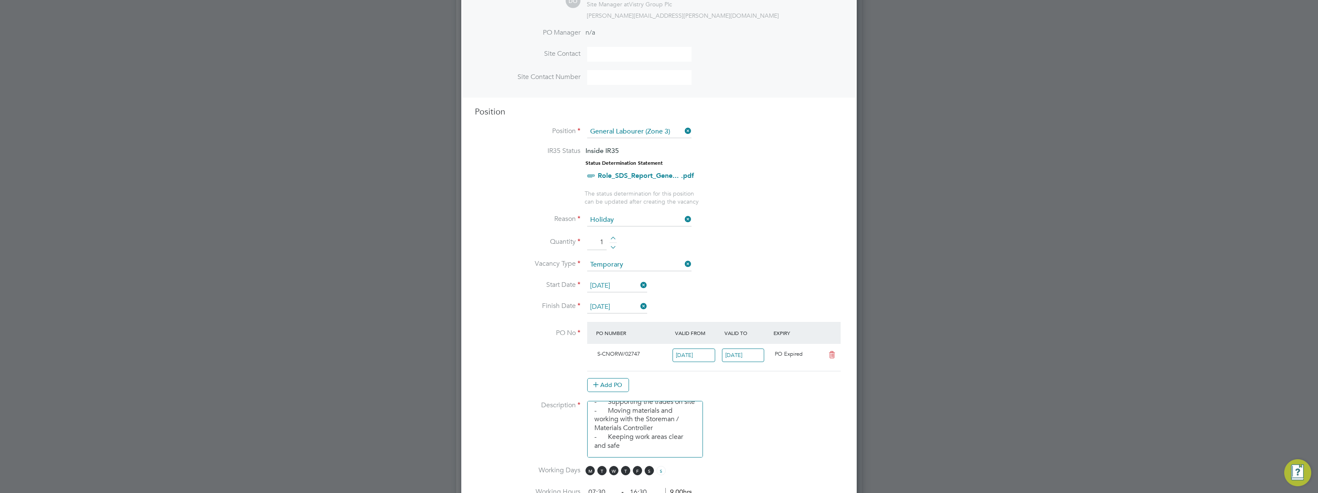
scroll to position [272, 0]
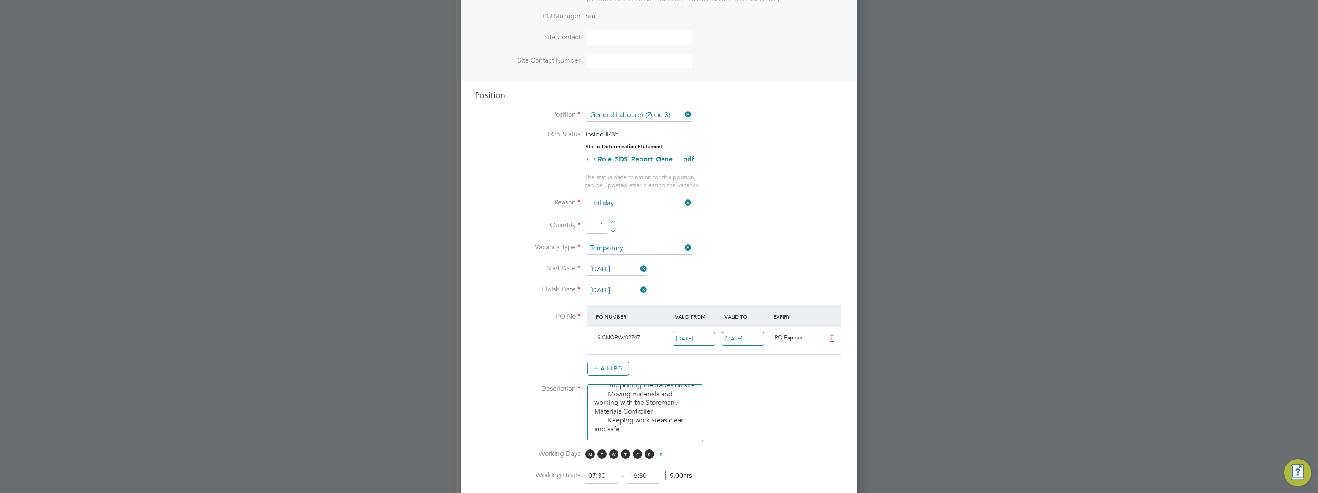
click at [621, 286] on input "[DATE]" at bounding box center [617, 290] width 60 height 13
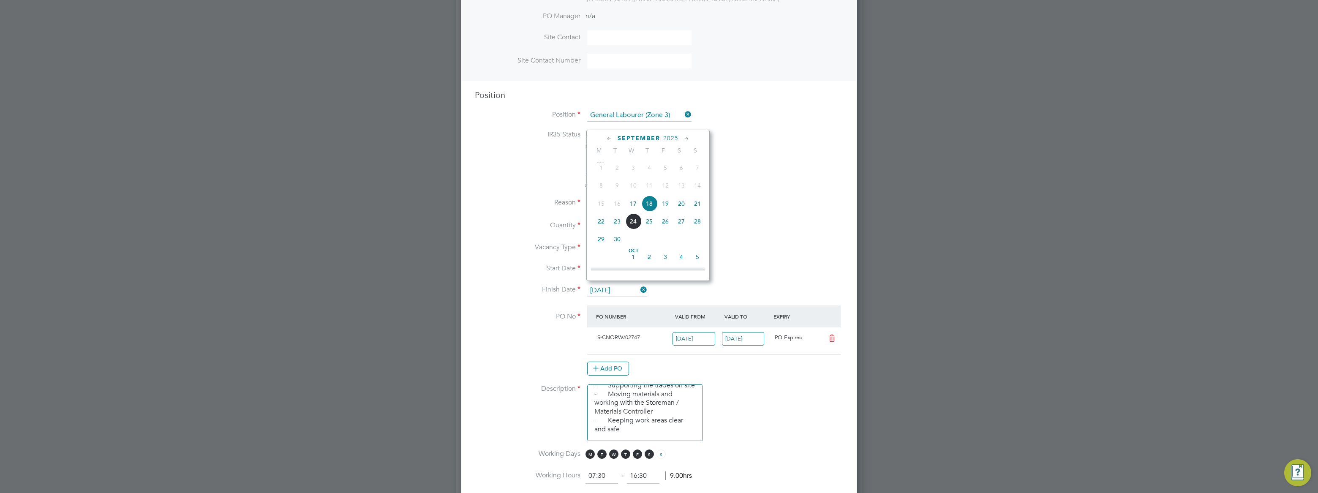
click at [662, 203] on span "19" at bounding box center [665, 204] width 16 height 16
type input "[DATE]"
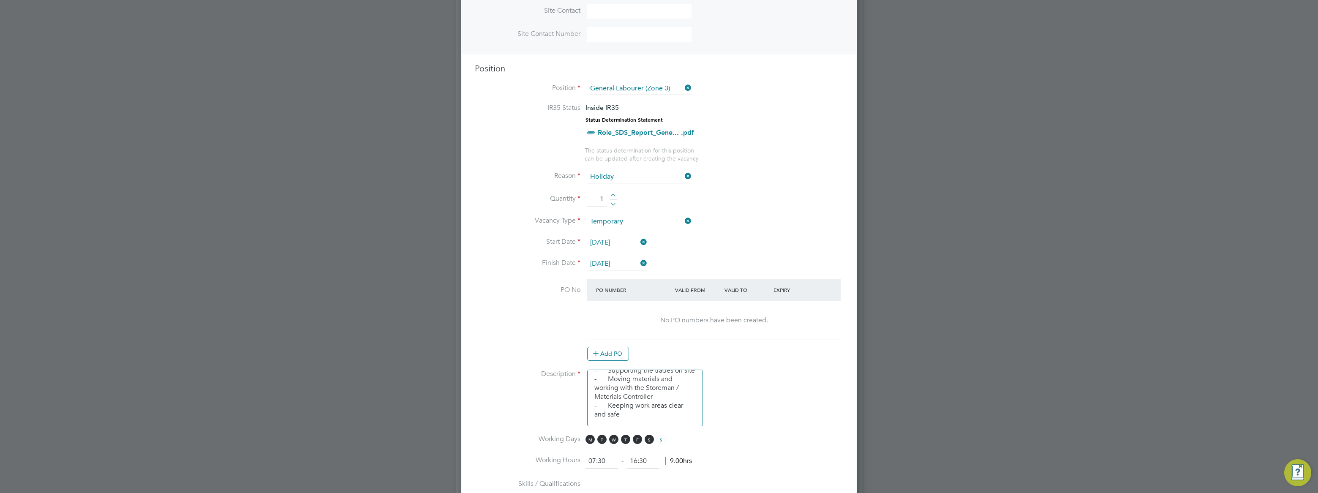
scroll to position [310, 0]
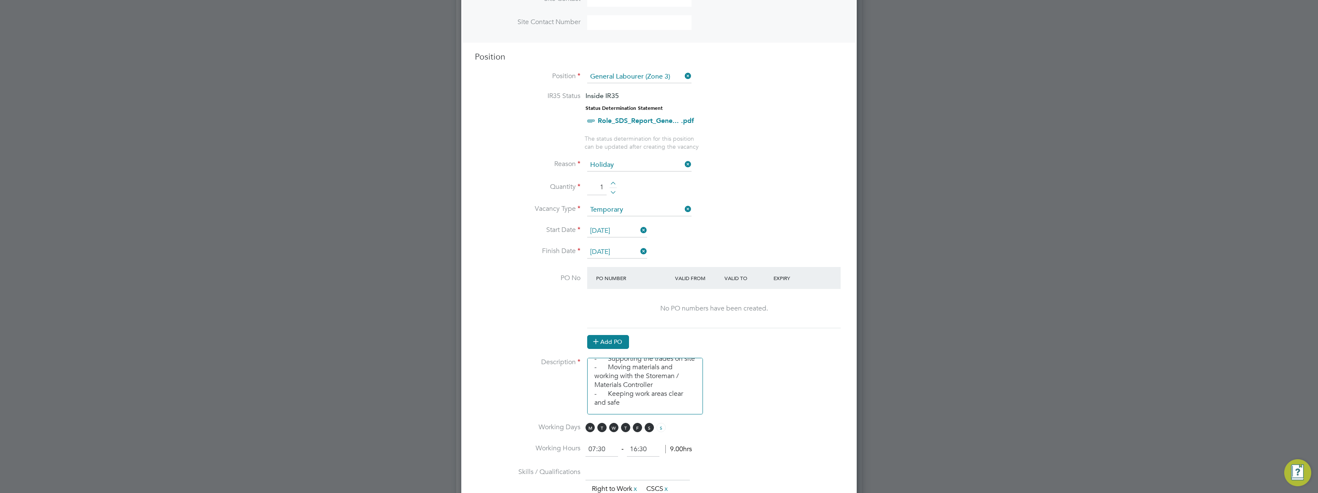
click at [606, 338] on button "Add PO" at bounding box center [608, 342] width 42 height 14
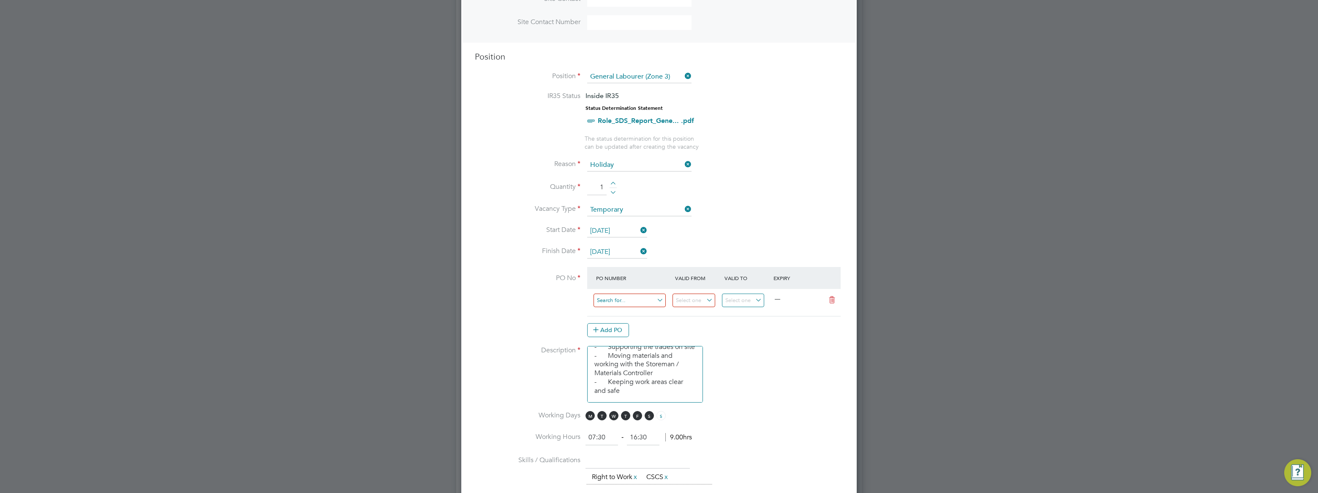
click at [629, 299] on input at bounding box center [629, 301] width 72 height 14
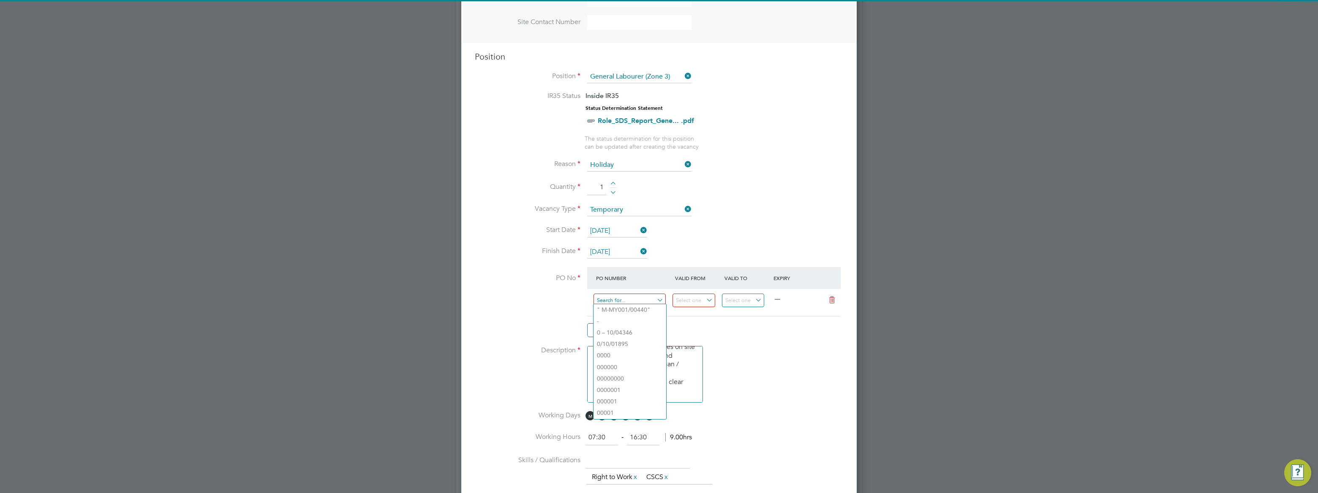
paste input "S-CNORW/02747"
type input "S-CNORW/02747"
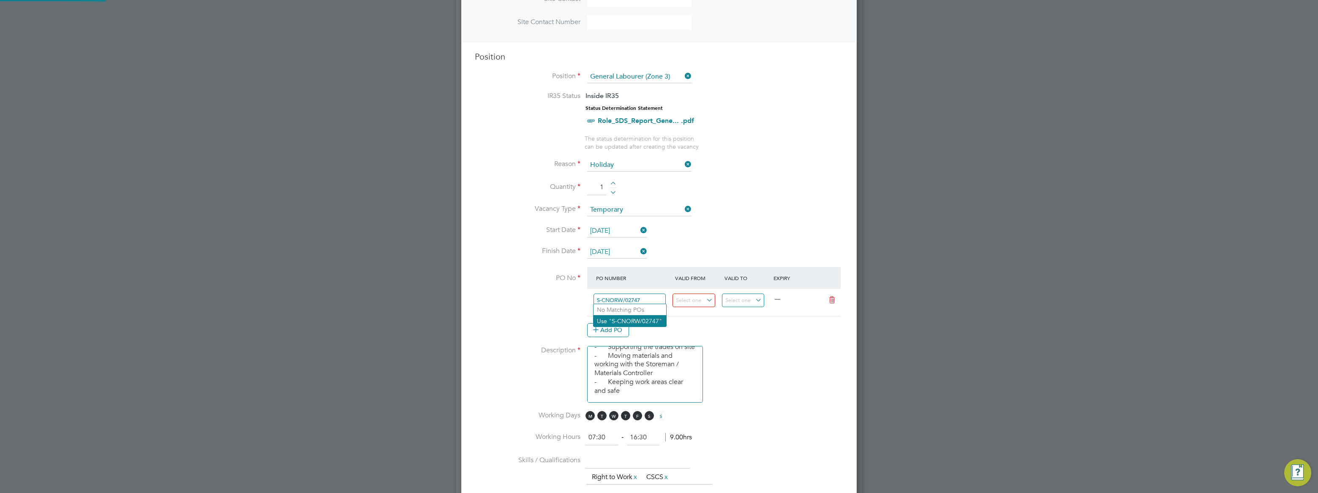
click at [622, 321] on li "Use "S-CNORW/02747"" at bounding box center [629, 320] width 73 height 11
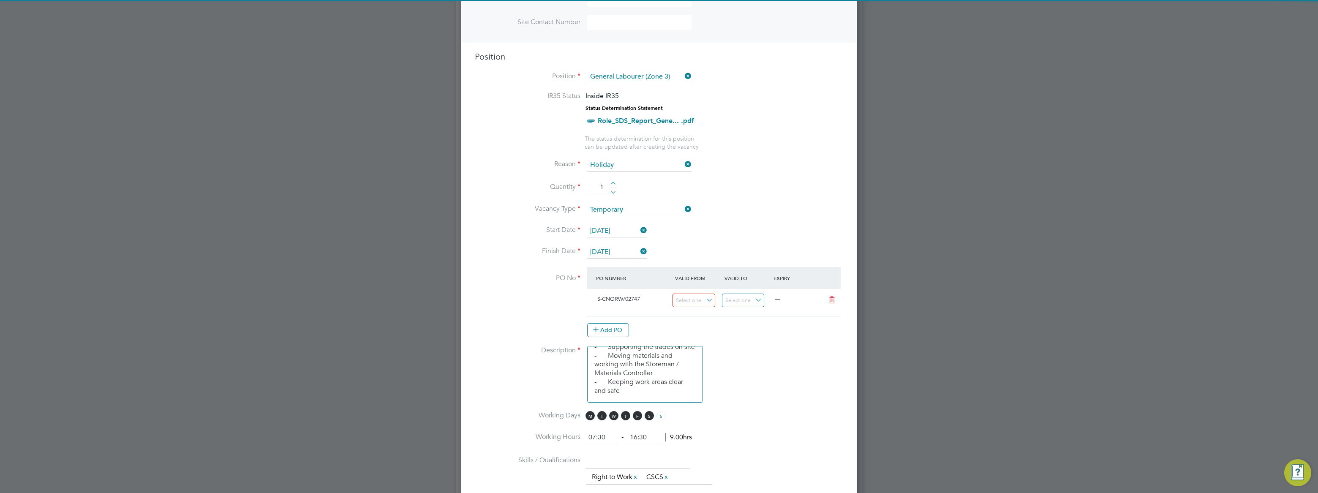
scroll to position [14, 79]
click at [848, 321] on div "New Vacancy Mandatory Fields Client Config Countryside Properties UK Ltd Site I…" at bounding box center [658, 359] width 395 height 1275
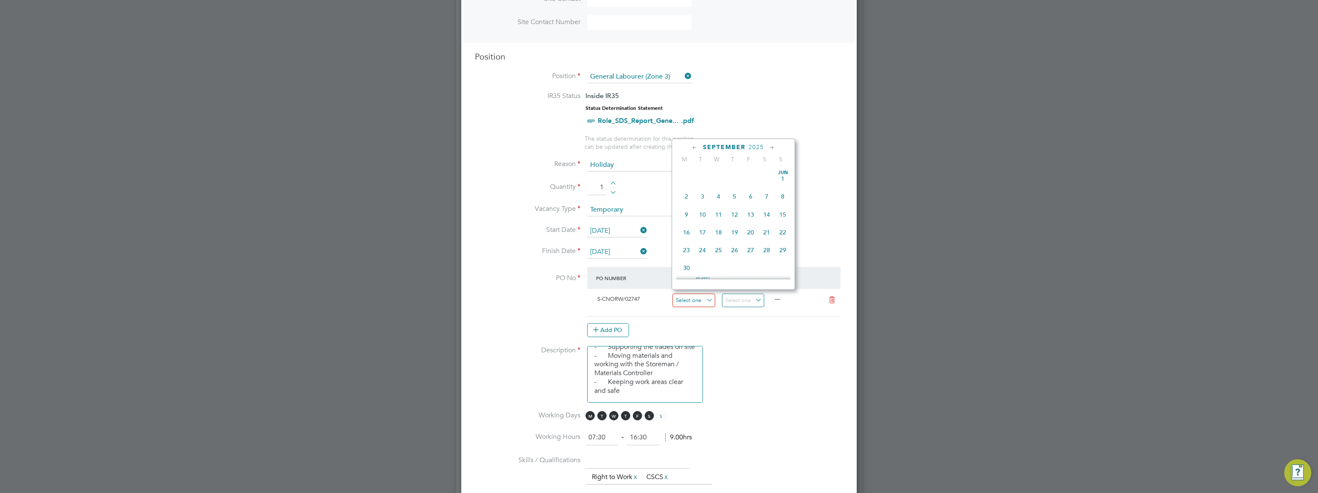
click at [704, 299] on input at bounding box center [693, 301] width 43 height 14
click at [719, 193] on span "17" at bounding box center [718, 194] width 16 height 16
type input "[DATE]"
click at [748, 296] on input at bounding box center [743, 301] width 43 height 14
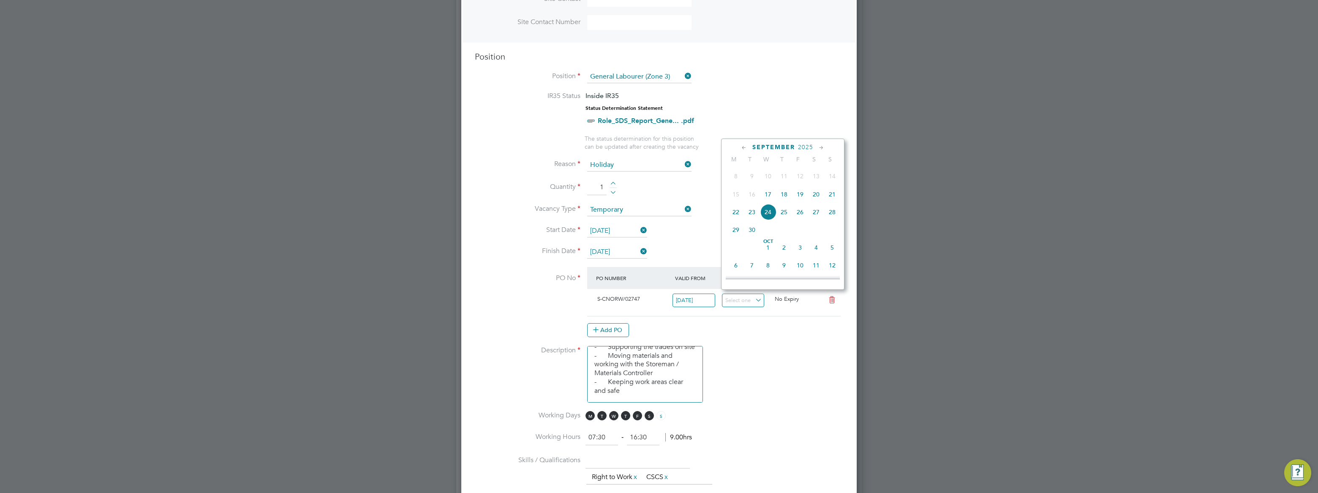
click at [798, 194] on span "19" at bounding box center [800, 194] width 16 height 16
type input "[DATE]"
click at [799, 324] on div "Add PO" at bounding box center [713, 330] width 253 height 14
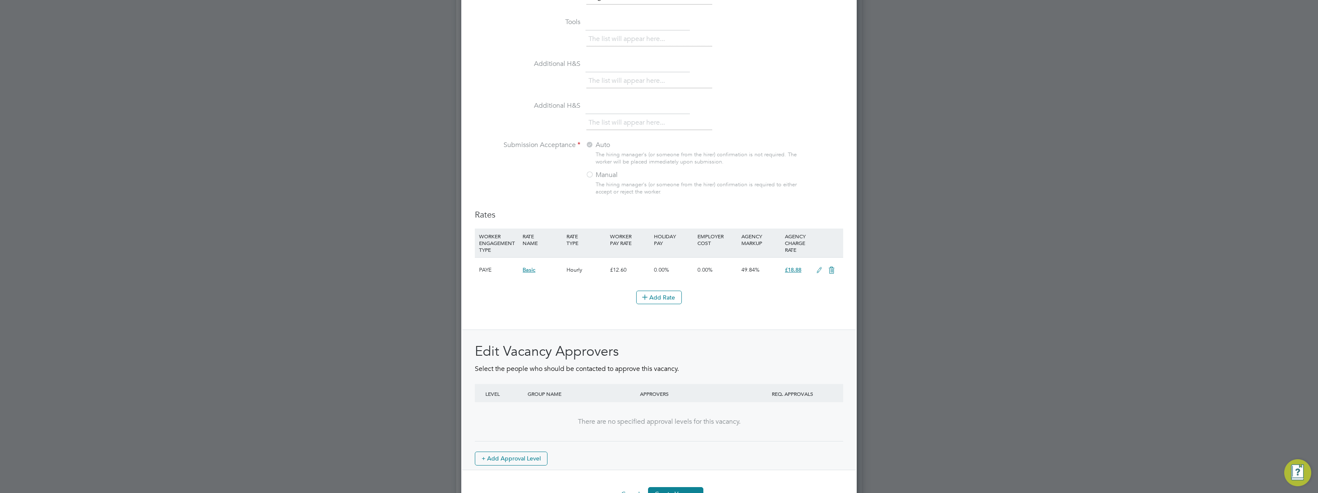
scroll to position [809, 0]
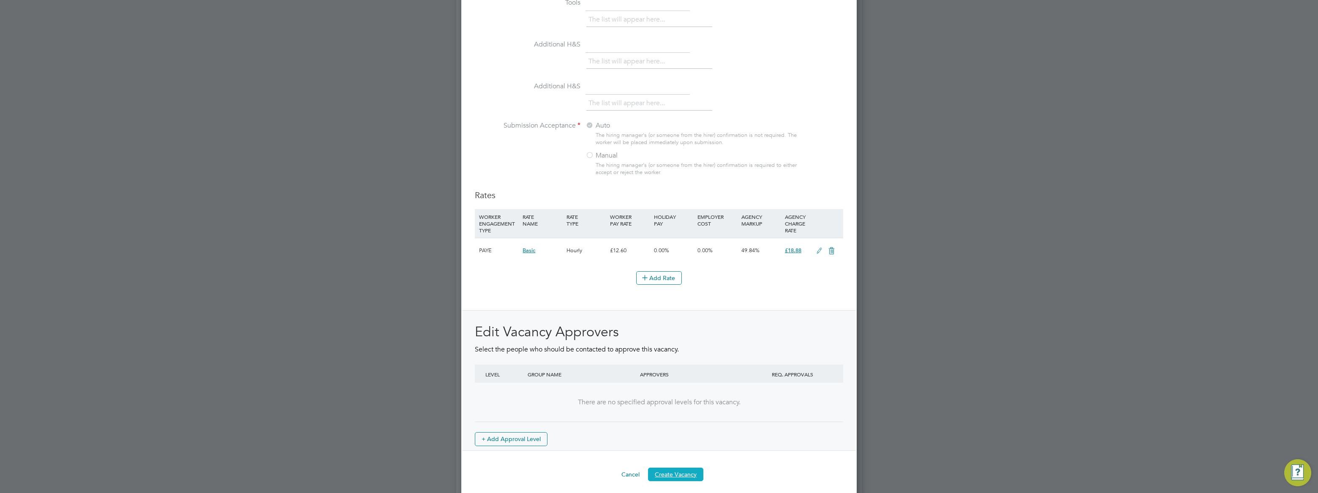
click at [689, 468] on button "Create Vacancy" at bounding box center [675, 475] width 55 height 14
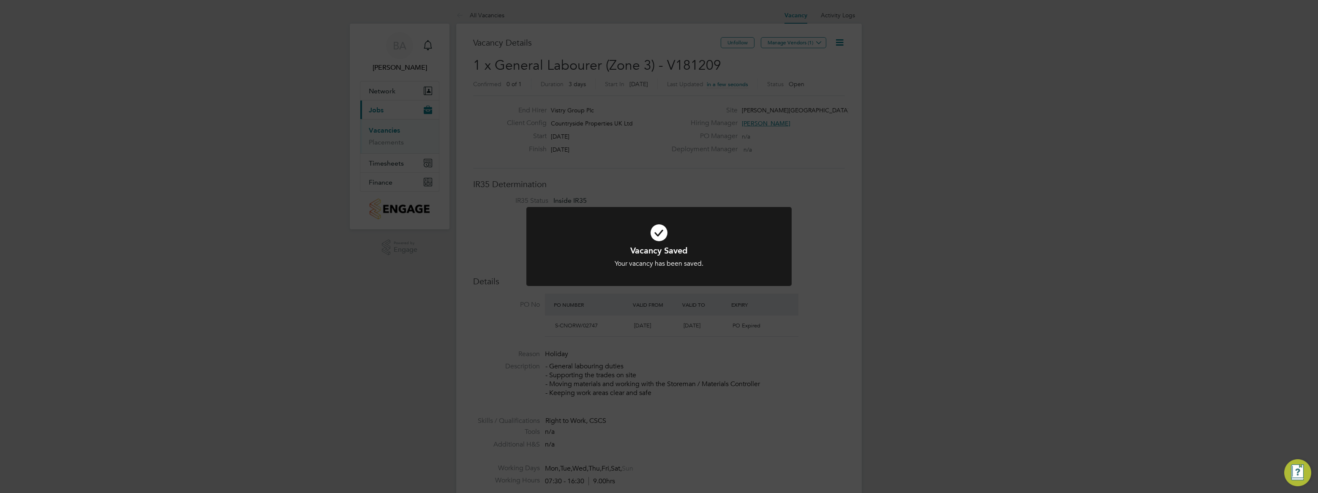
click at [980, 231] on div "Vacancy Saved Your vacancy has been saved. Cancel Okay" at bounding box center [659, 246] width 1318 height 493
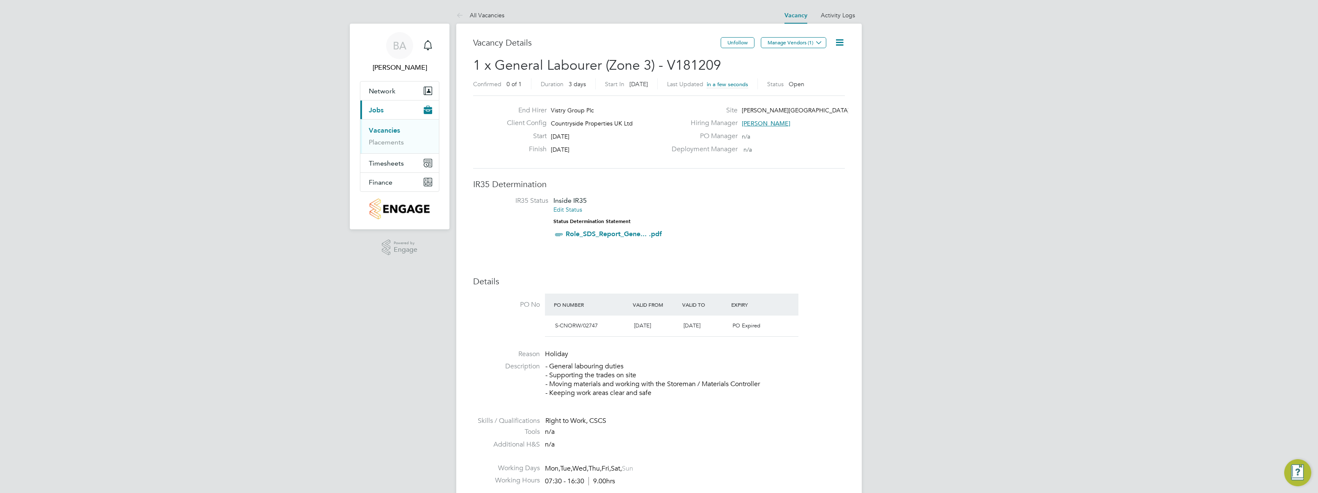
click at [807, 49] on span "Manage Vendors (1)" at bounding box center [794, 46] width 67 height 8
click at [807, 42] on button "Manage Vendors (1)" at bounding box center [793, 42] width 65 height 11
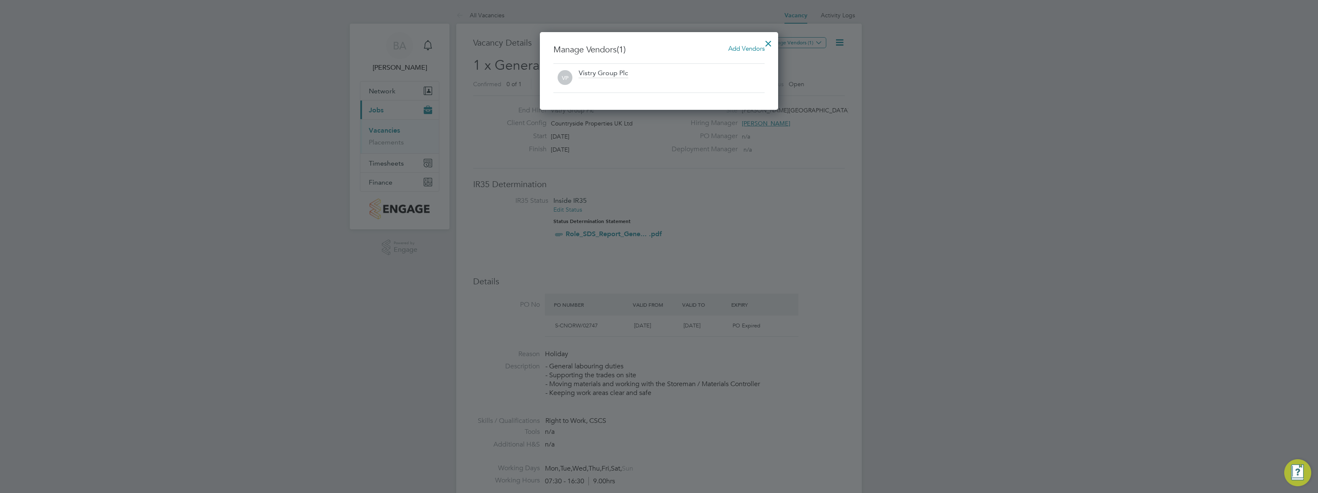
click at [741, 50] on span "Add Vendors" at bounding box center [746, 48] width 36 height 8
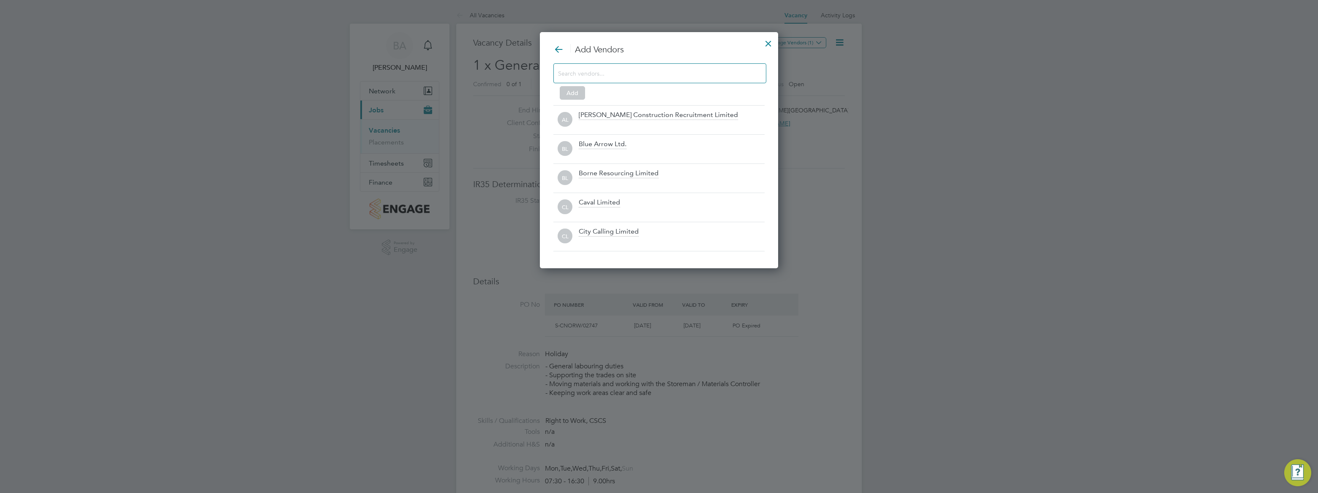
click at [675, 67] on div at bounding box center [659, 73] width 213 height 20
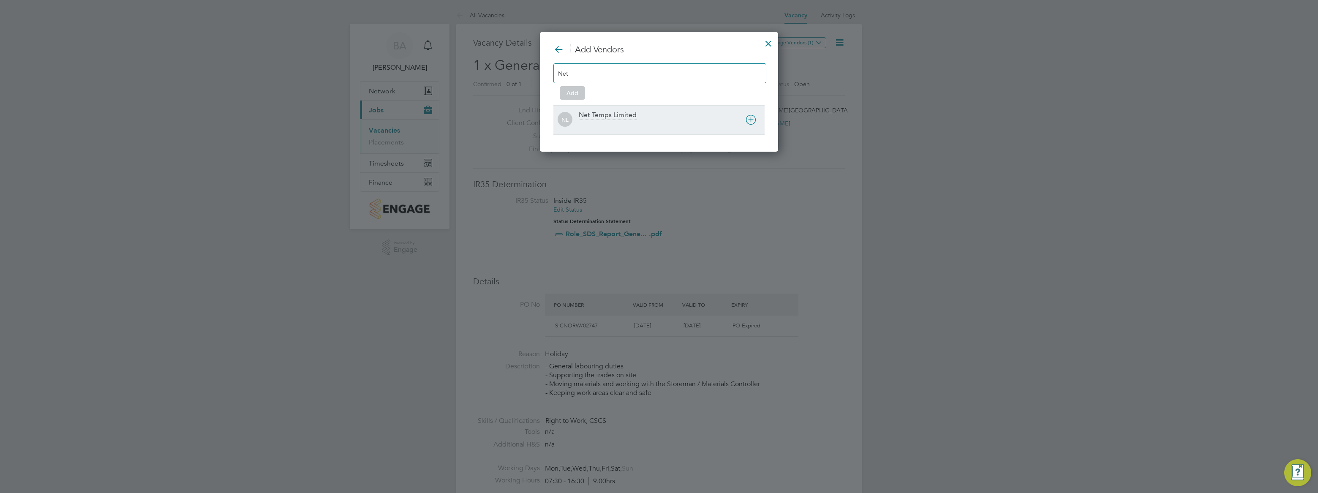
type input "Net"
click at [597, 114] on div "Net Temps Limited" at bounding box center [608, 115] width 58 height 9
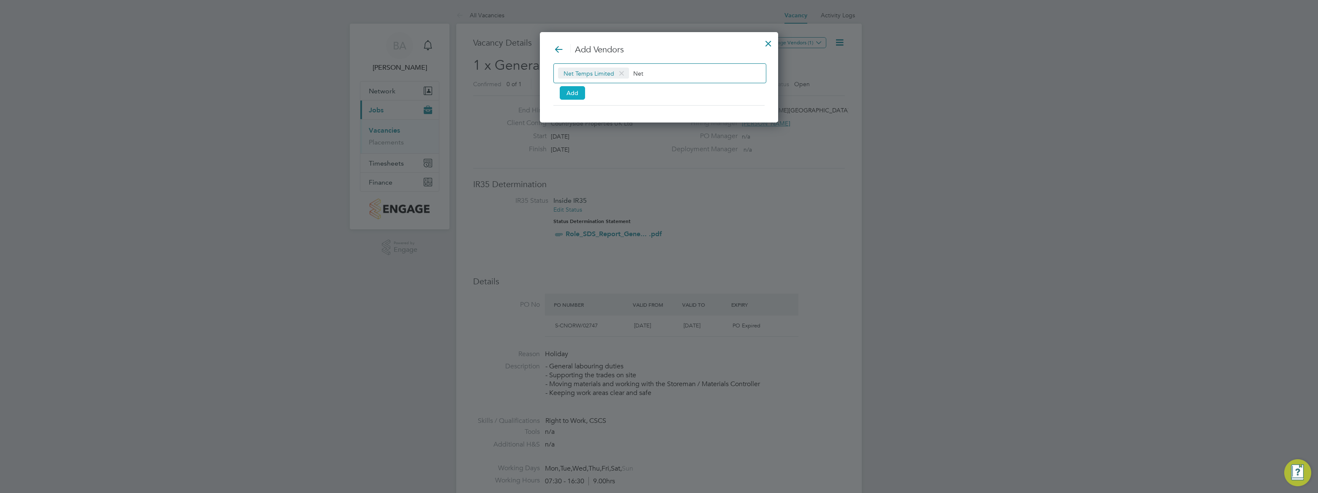
click at [575, 93] on button "Add" at bounding box center [572, 93] width 25 height 14
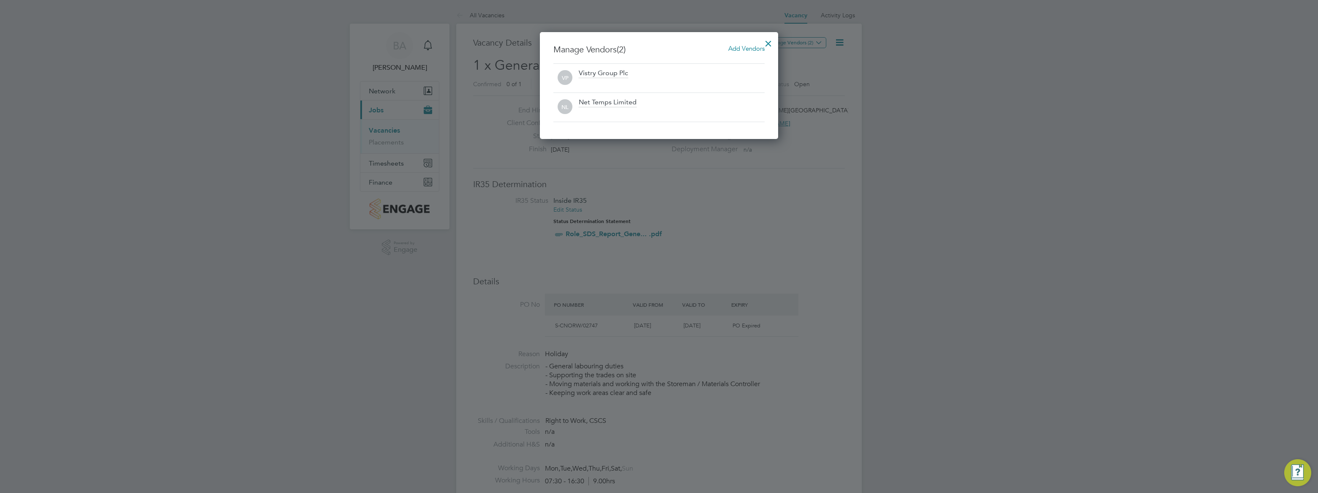
click at [951, 223] on div at bounding box center [659, 246] width 1318 height 493
click at [768, 41] on div at bounding box center [768, 41] width 15 height 15
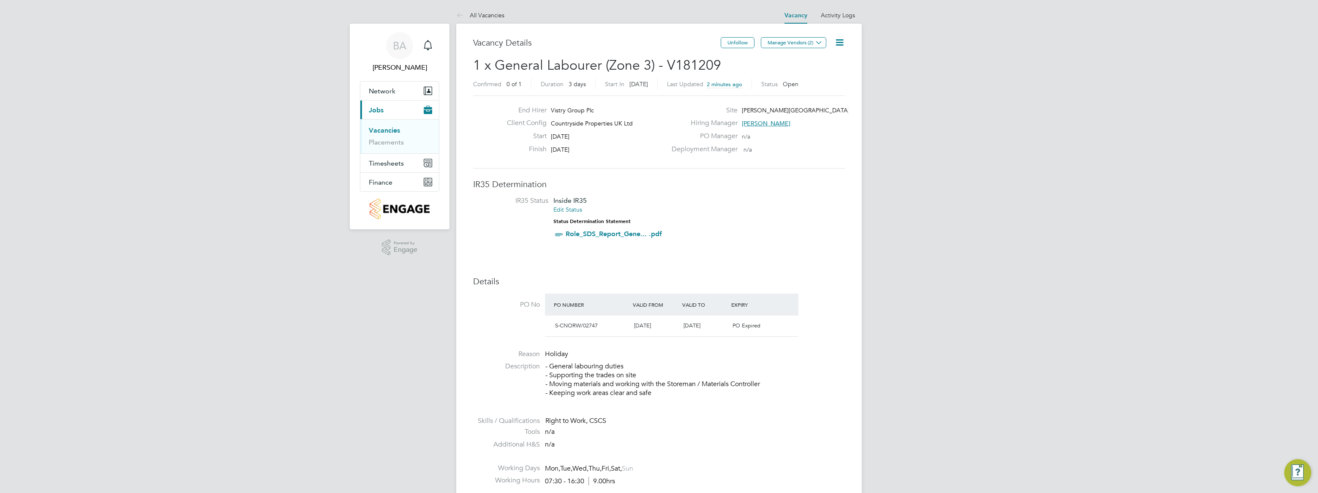
drag, startPoint x: 596, startPoint y: 150, endPoint x: 514, endPoint y: 105, distance: 92.6
click at [514, 105] on div "End Hirer Vistry Group Plc Client Config Countryside Properties UK Ltd Start [D…" at bounding box center [659, 131] width 372 height 73
drag, startPoint x: 514, startPoint y: 105, endPoint x: 729, endPoint y: 164, distance: 222.7
click at [728, 164] on div "End Hirer Vistry Group Plc Client Config Countryside Properties UK Ltd Start [D…" at bounding box center [659, 131] width 372 height 73
drag, startPoint x: 596, startPoint y: 326, endPoint x: 564, endPoint y: 327, distance: 31.7
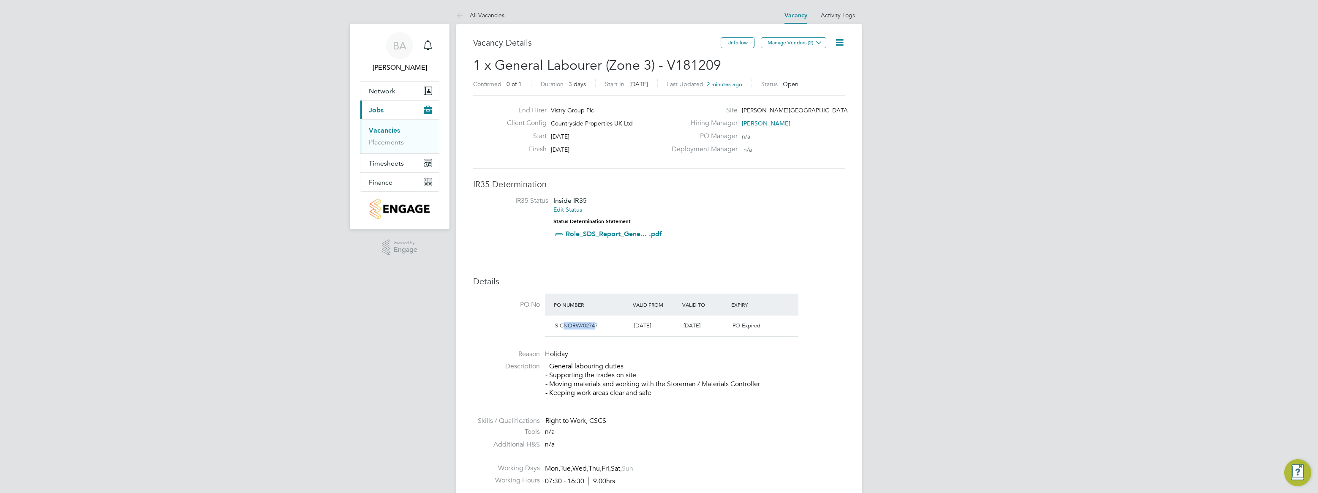
click at [564, 327] on span "S-CNORW/02747" at bounding box center [576, 325] width 43 height 7
drag, startPoint x: 564, startPoint y: 327, endPoint x: 610, endPoint y: 329, distance: 45.7
click at [611, 329] on div "S-CNORW/02747" at bounding box center [591, 326] width 79 height 14
drag, startPoint x: 597, startPoint y: 325, endPoint x: 555, endPoint y: 325, distance: 42.7
click at [555, 325] on span "S-CNORW/02747" at bounding box center [576, 325] width 43 height 7
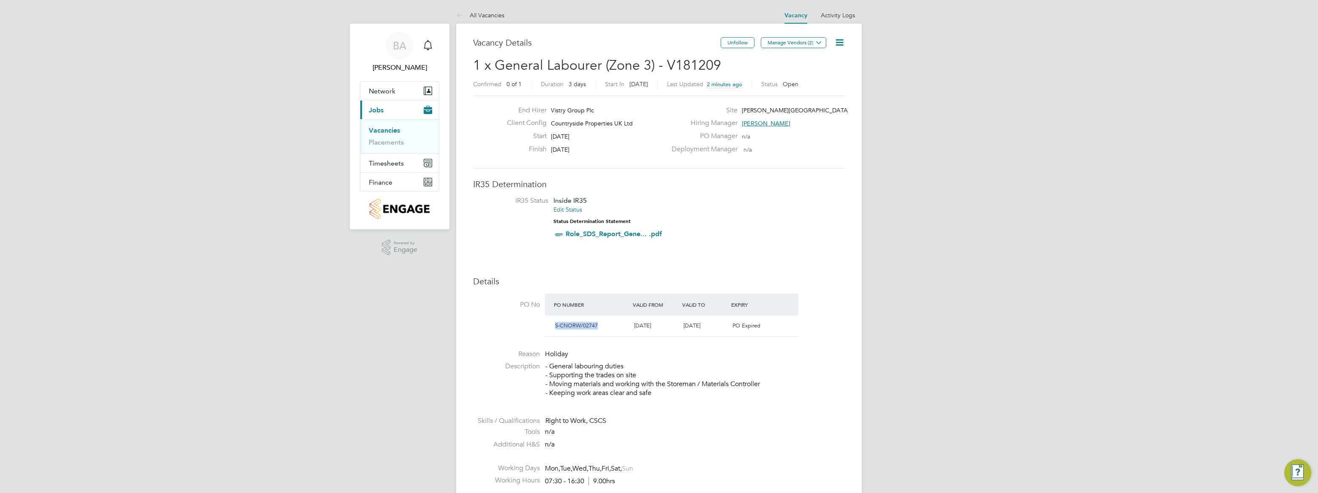
copy span "S-CNORW/02747"
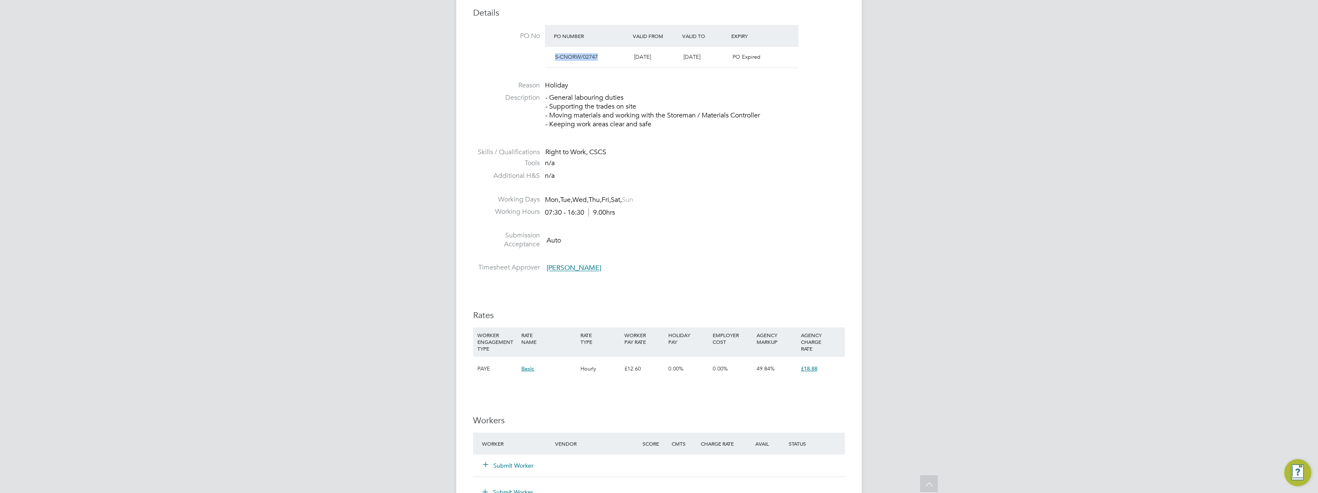
scroll to position [153, 0]
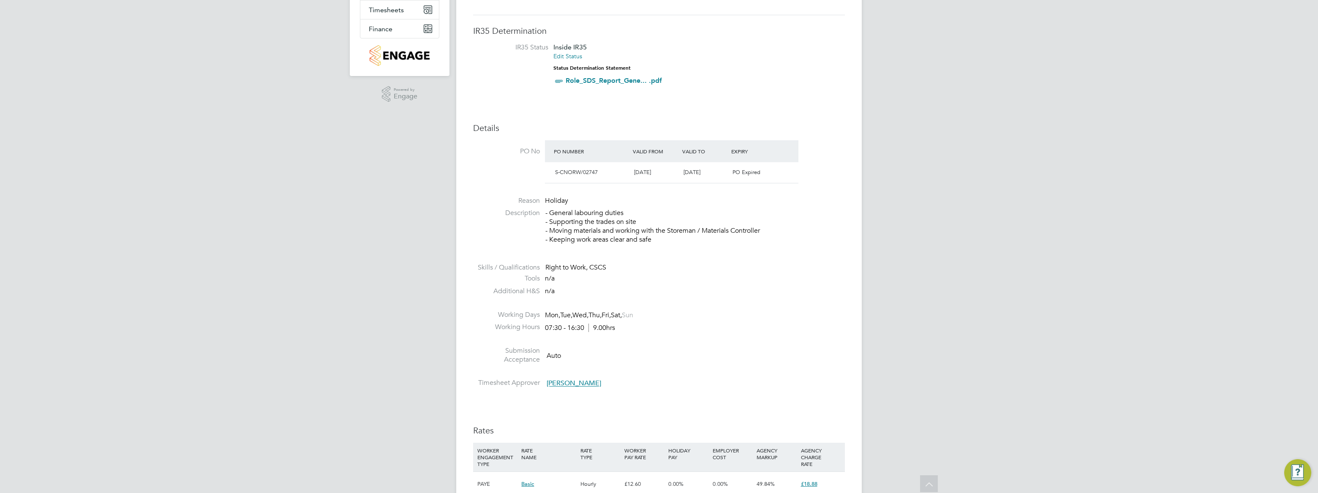
click at [773, 163] on div "S-CNORW/02747 [DATE] [DATE] PO Expired" at bounding box center [671, 172] width 253 height 21
drag, startPoint x: 768, startPoint y: 170, endPoint x: 543, endPoint y: 174, distance: 224.8
click at [543, 174] on li "PO No PO Number Valid From Valid To Expiry S-CNORW/02747 [DATE] [DATE] PO Expir…" at bounding box center [659, 164] width 372 height 48
drag, startPoint x: 543, startPoint y: 174, endPoint x: 841, endPoint y: 236, distance: 304.1
click at [841, 236] on p "- General labouring duties - Supporting the trades on site - Moving materials a…" at bounding box center [694, 226] width 299 height 35
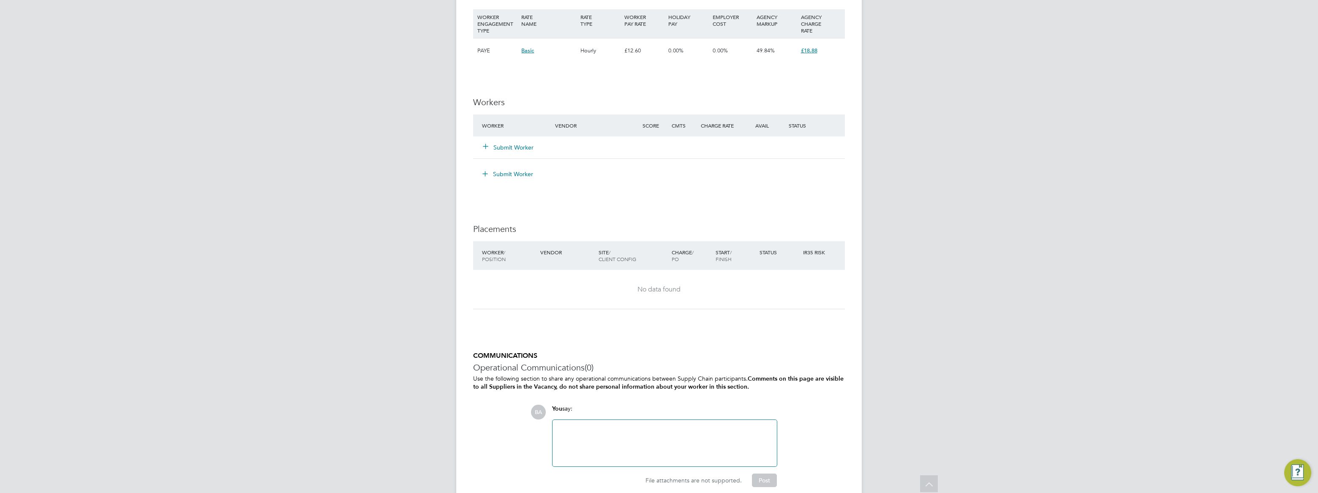
scroll to position [469, 0]
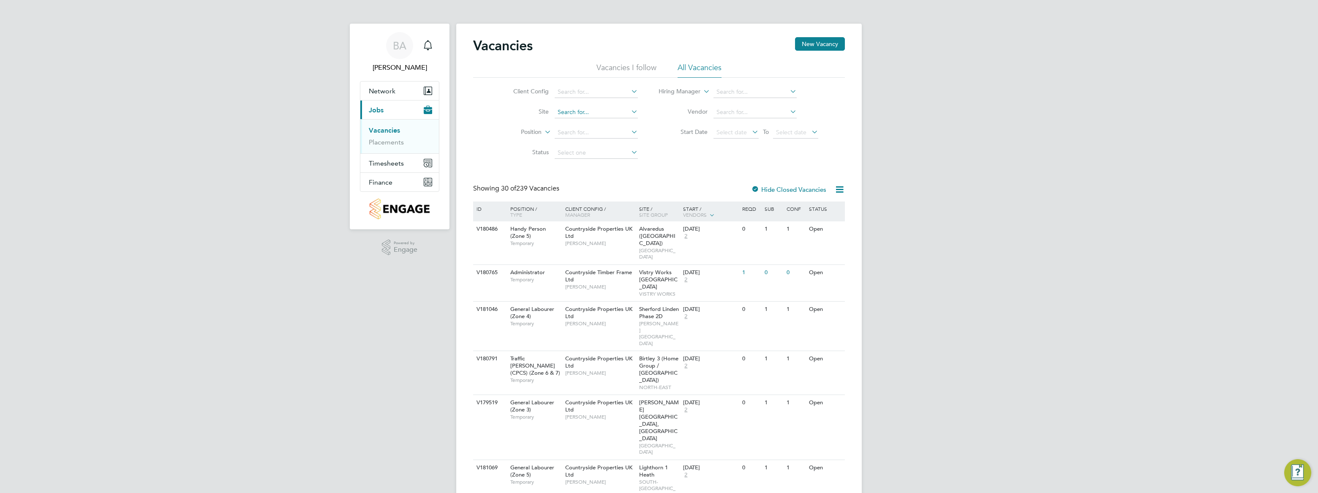
click at [568, 115] on input at bounding box center [596, 112] width 83 height 12
click at [595, 122] on li "[PERSON_NAME] [PERSON_NAME] (Broadnook)" at bounding box center [603, 123] width 98 height 11
type input "Rothley (Broadnook)"
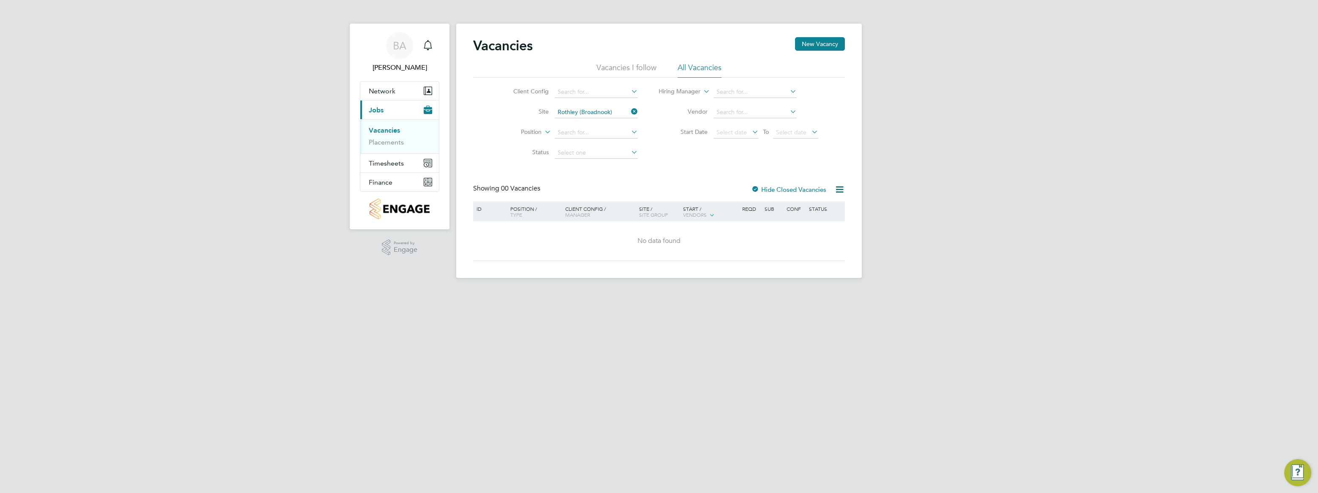
click at [629, 109] on icon at bounding box center [629, 112] width 0 height 12
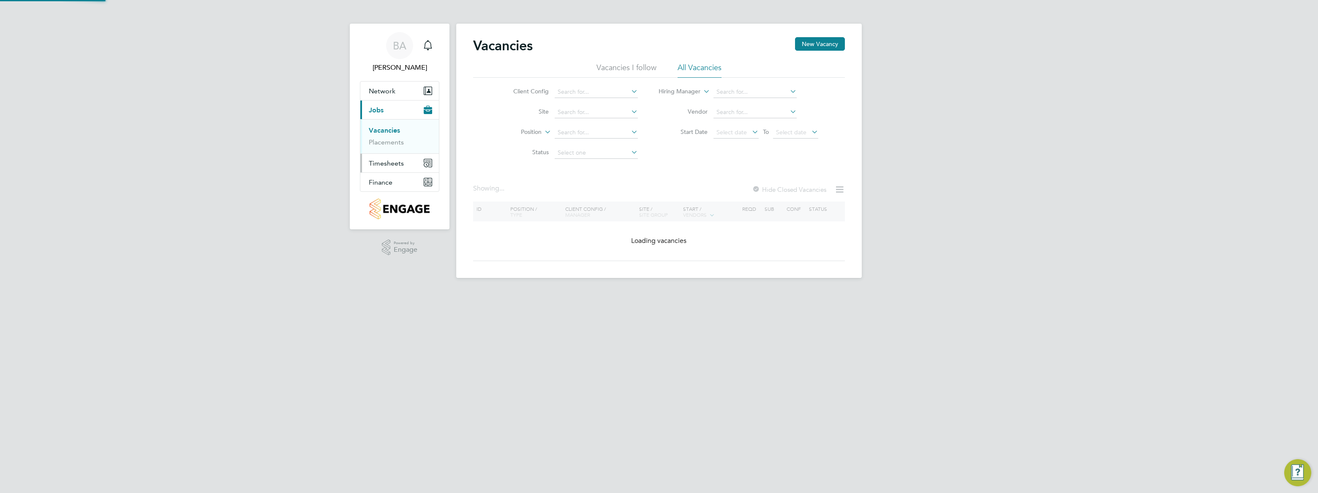
click at [380, 163] on span "Timesheets" at bounding box center [386, 163] width 35 height 8
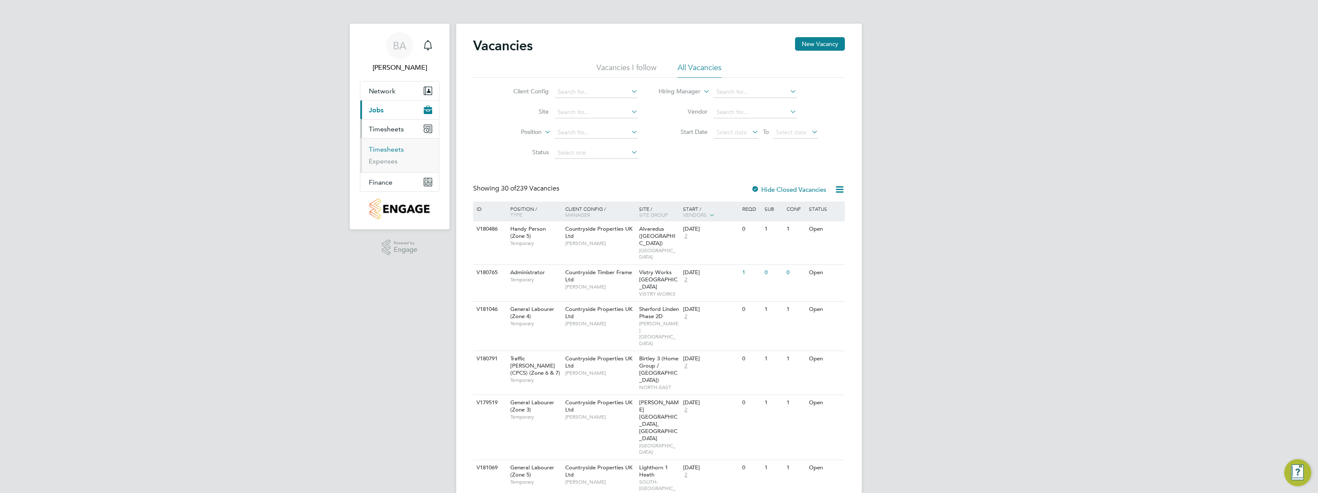
click at [381, 150] on link "Timesheets" at bounding box center [386, 149] width 35 height 8
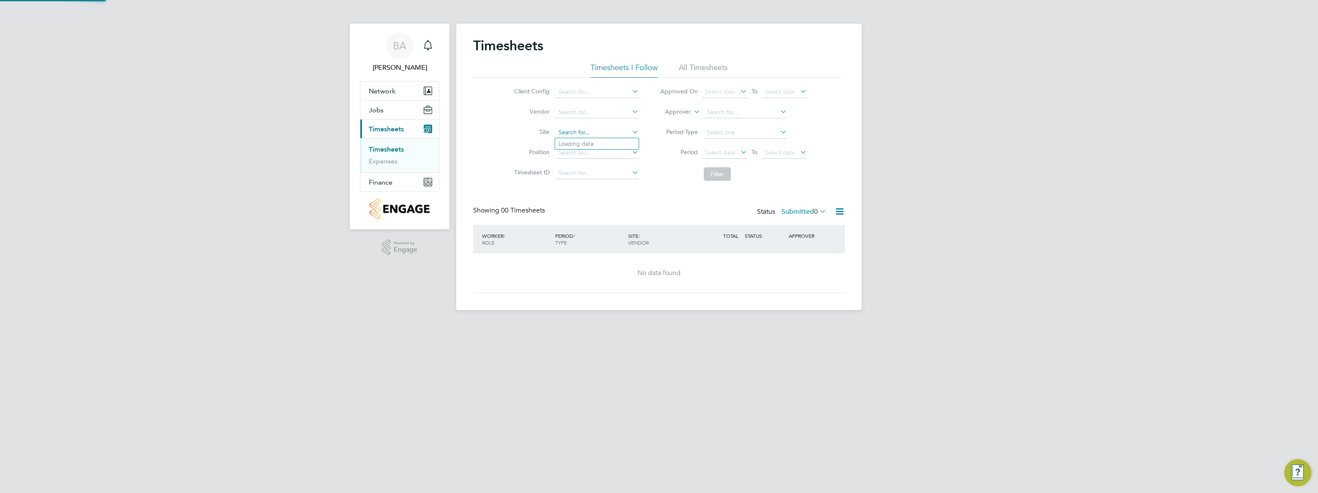
click at [574, 133] on input at bounding box center [596, 133] width 83 height 12
click at [584, 145] on li "Roth ley (Broadnook)" at bounding box center [604, 143] width 98 height 11
type input "Rothley (Broadnook)"
click at [724, 177] on button "Filter" at bounding box center [717, 174] width 27 height 14
click at [393, 163] on link "Expenses" at bounding box center [383, 161] width 29 height 8
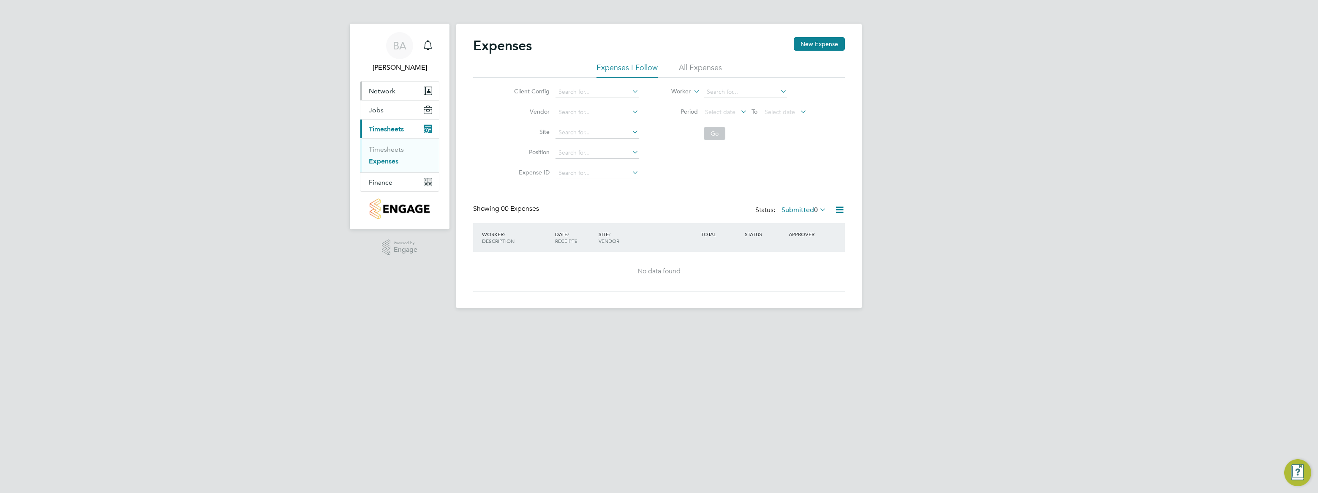
click at [363, 88] on button "Network" at bounding box center [399, 91] width 79 height 19
